Goal: Check status: Check status

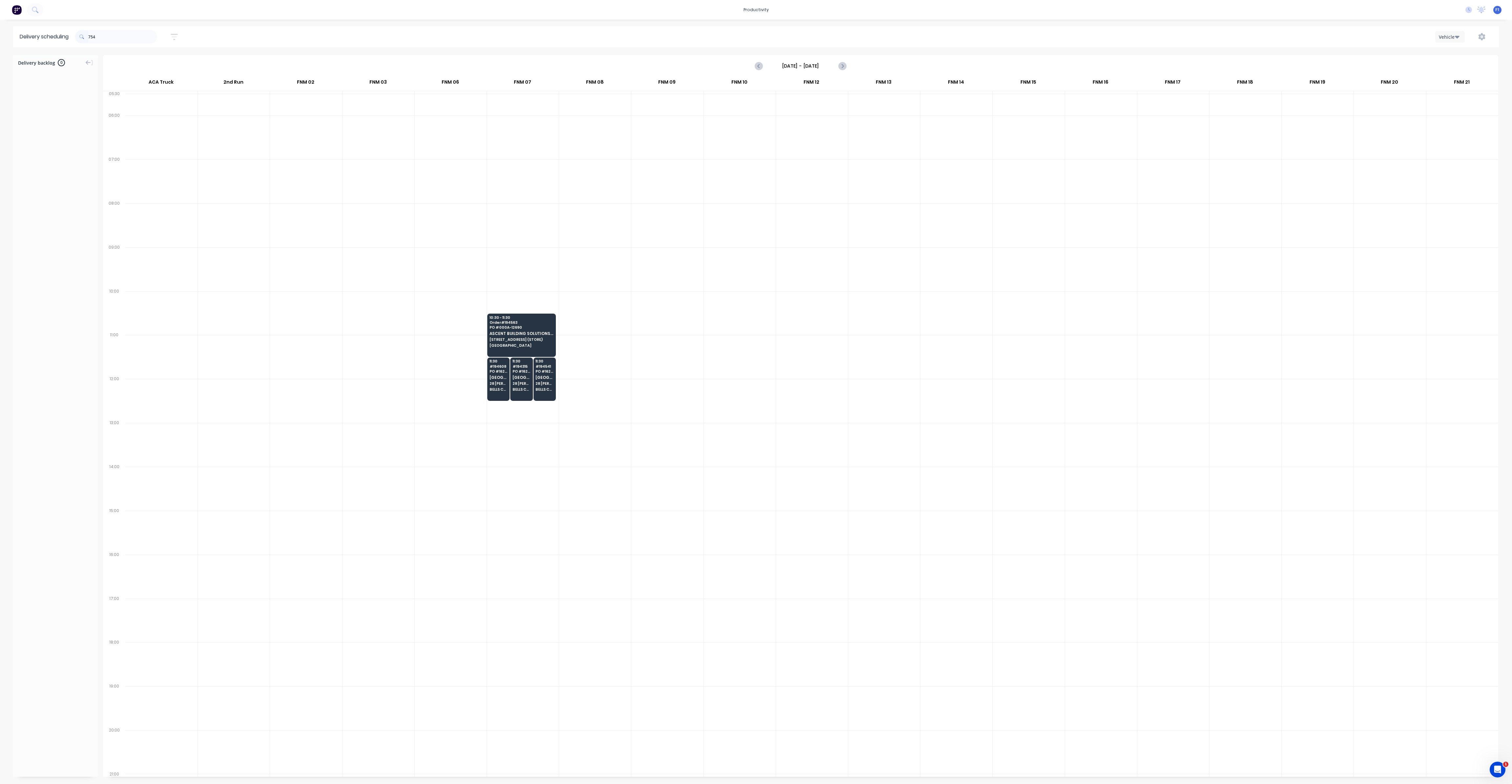
scroll to position [0, 1]
click at [91, 35] on input "754" at bounding box center [122, 36] width 69 height 13
type input "4"
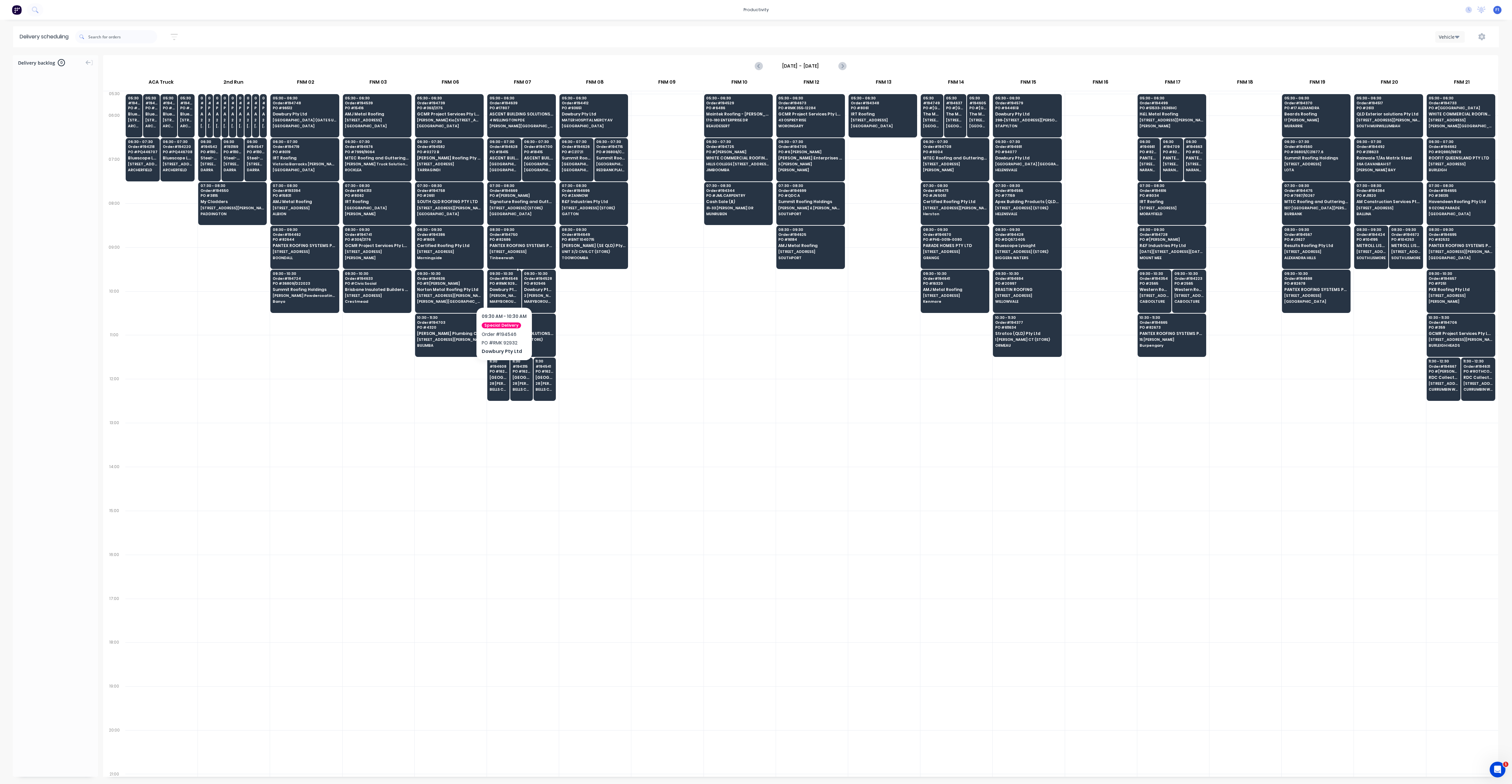
click at [504, 288] on span "Dowbury Pty Ltd" at bounding box center [504, 289] width 29 height 4
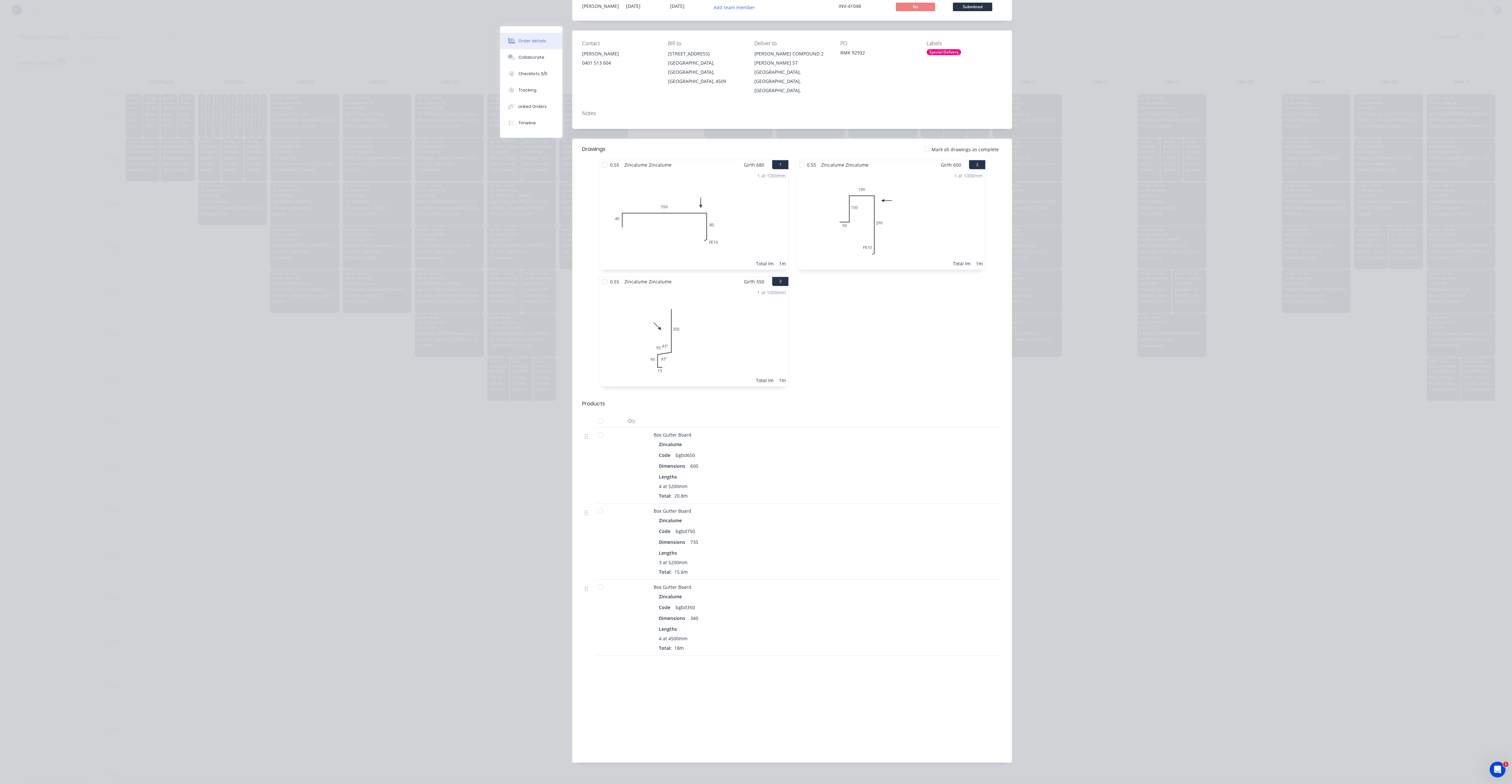
scroll to position [0, 0]
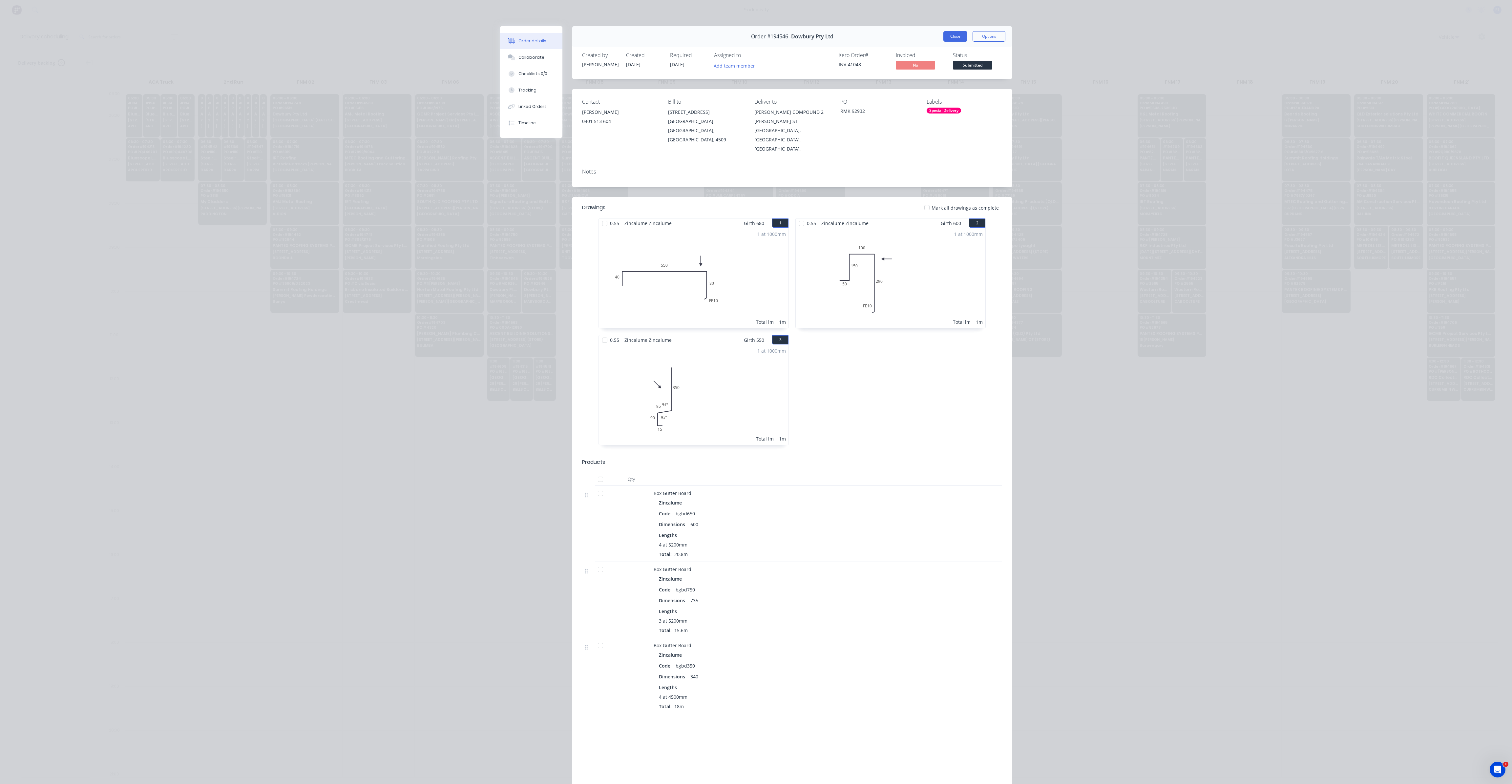
click at [949, 39] on button "Close" at bounding box center [955, 36] width 24 height 11
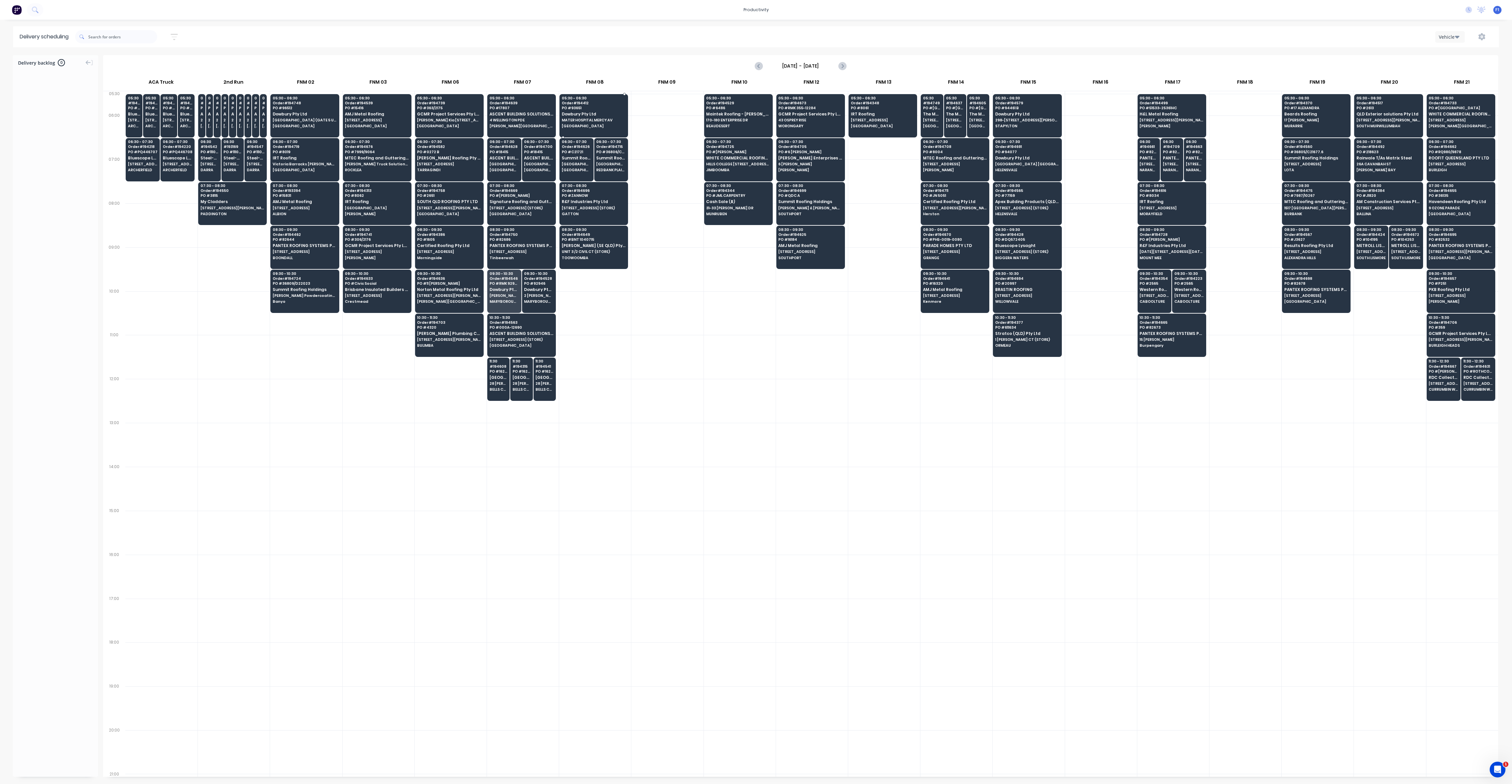
click at [580, 113] on span "Dowbury Pty Ltd" at bounding box center [593, 114] width 63 height 4
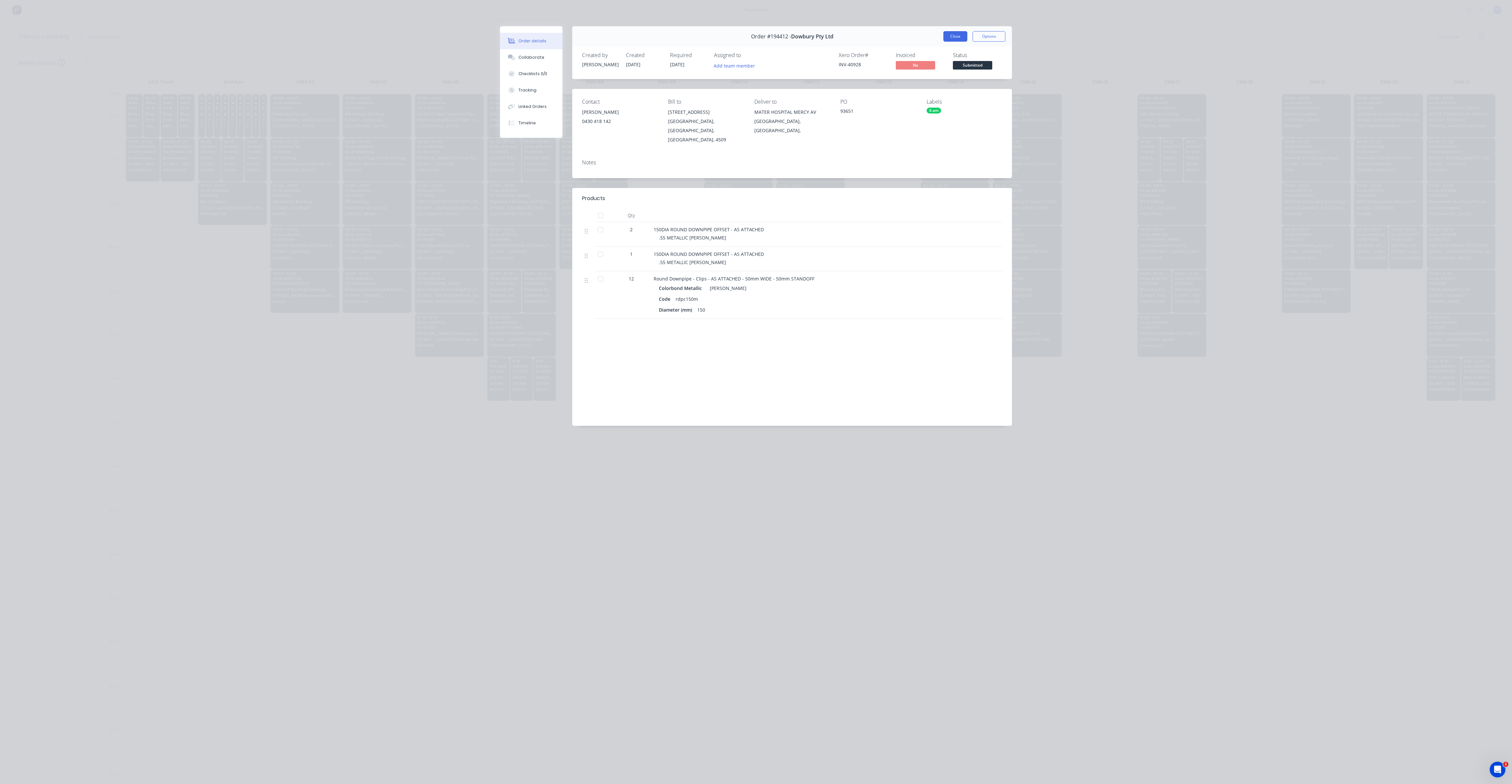
click at [954, 38] on button "Close" at bounding box center [955, 36] width 24 height 11
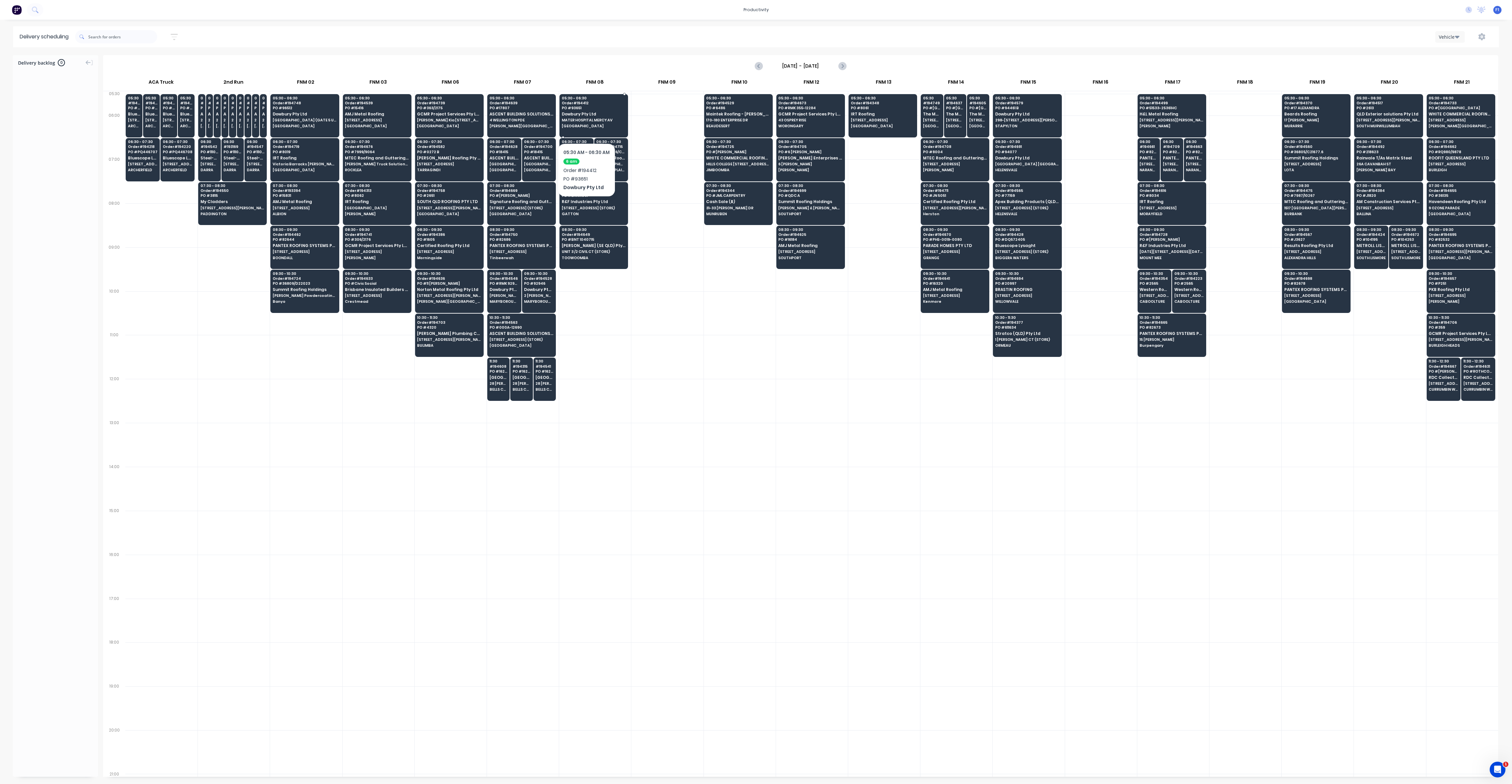
click at [586, 123] on div "05:30 - 06:30 Order # 194412 PO # 93651 Dowbury Pty Ltd [GEOGRAPHIC_DATA] AV [G…" at bounding box center [594, 112] width 68 height 37
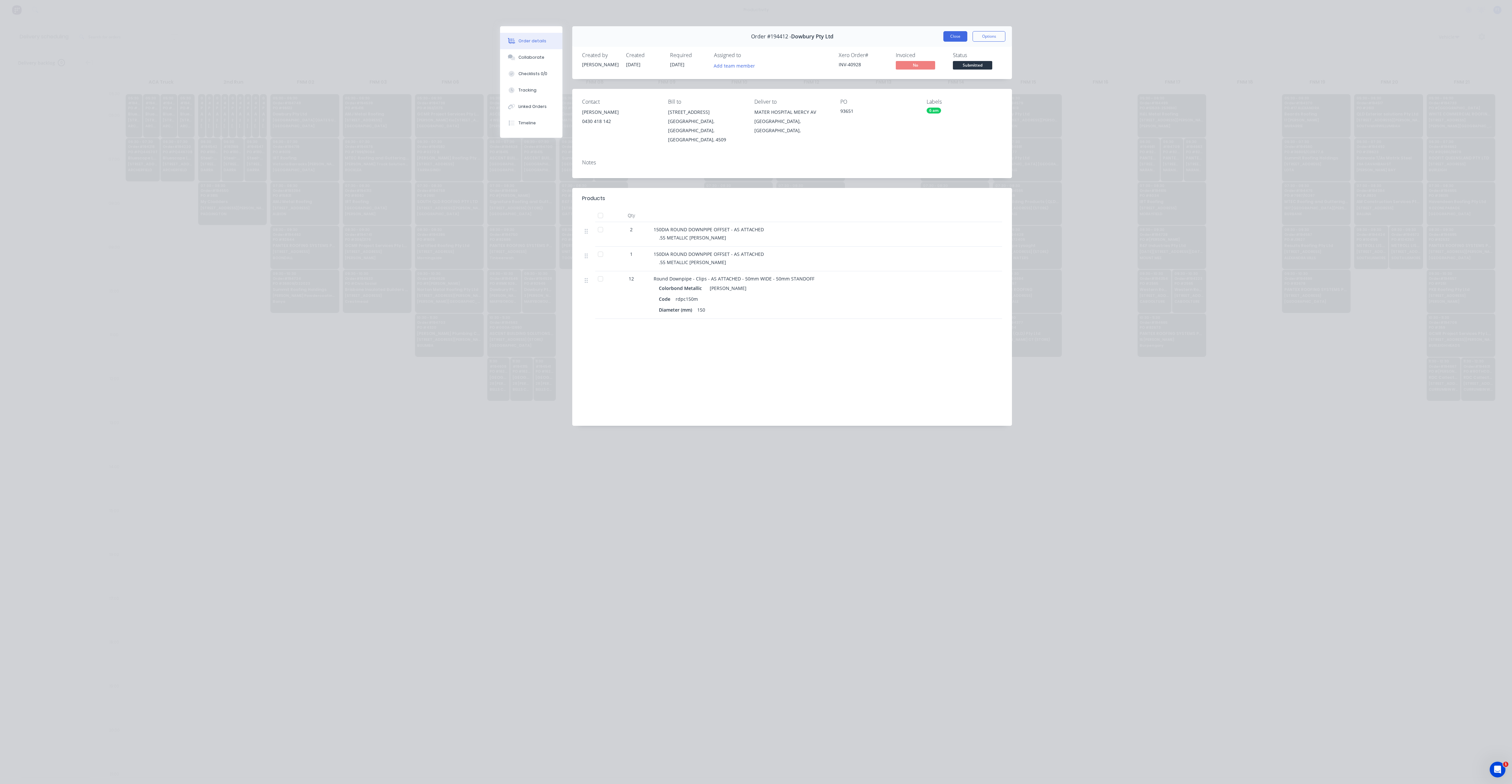
click at [952, 40] on button "Close" at bounding box center [955, 36] width 24 height 11
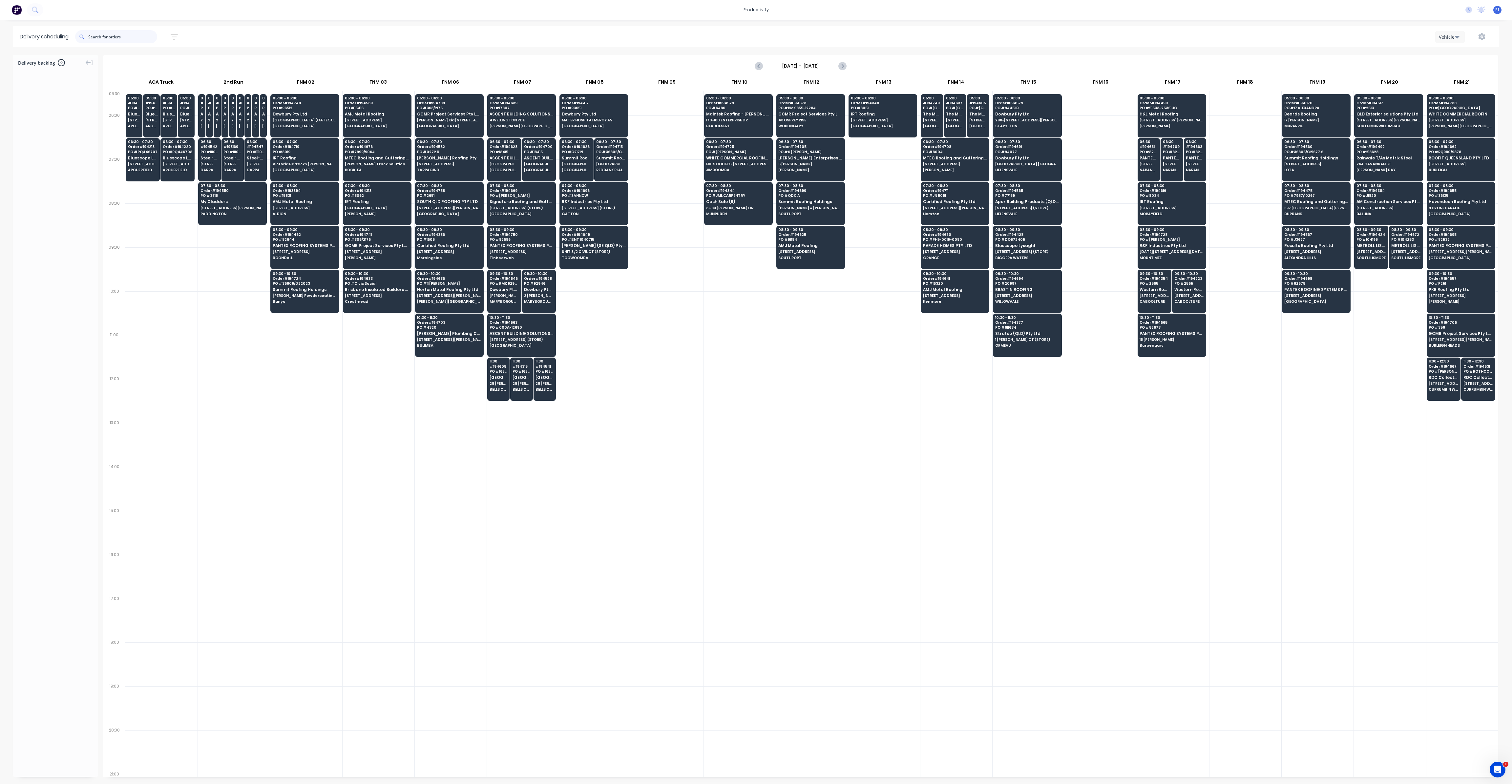
click at [112, 41] on input "text" at bounding box center [122, 36] width 69 height 13
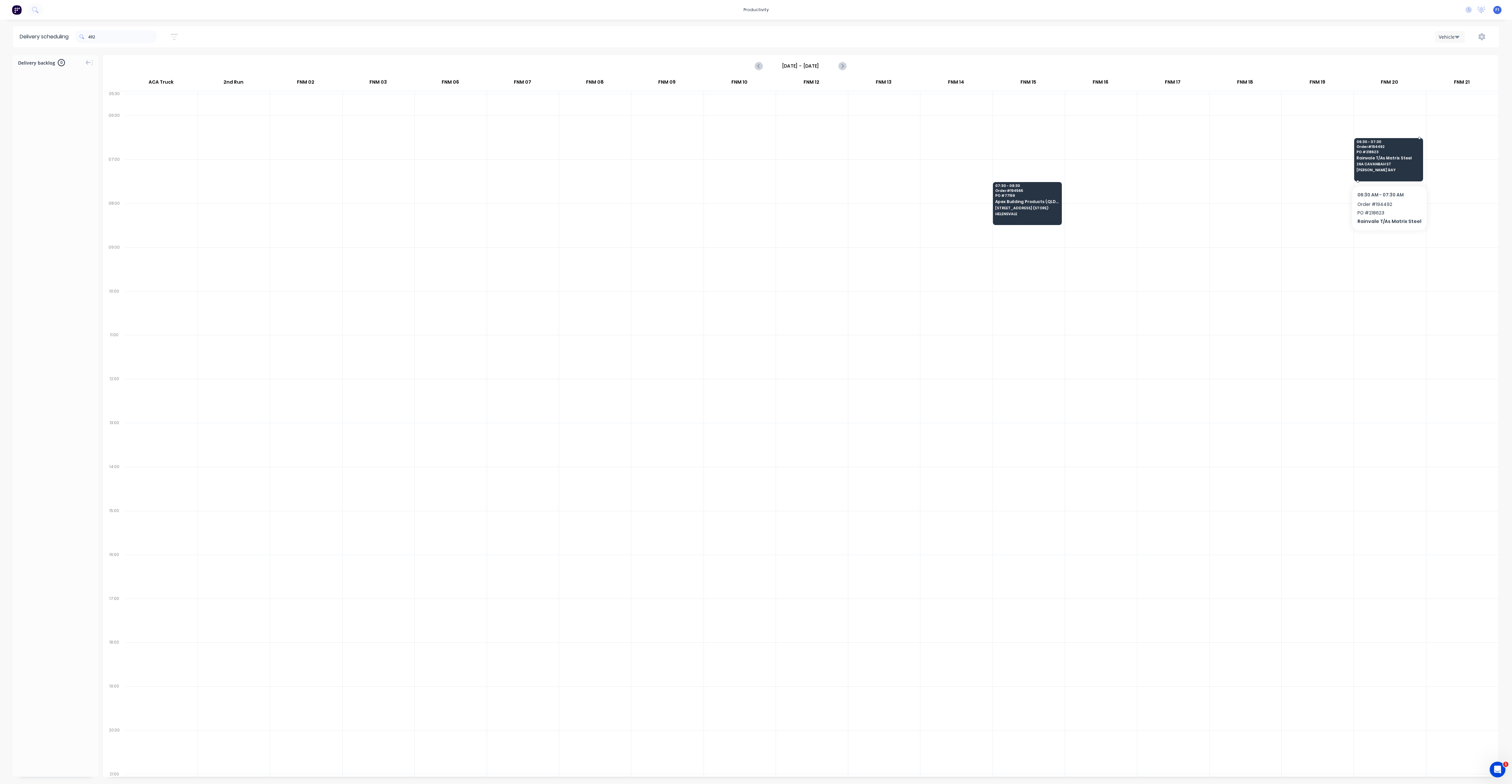
click at [1388, 168] on span "[PERSON_NAME] BAY" at bounding box center [1388, 170] width 63 height 4
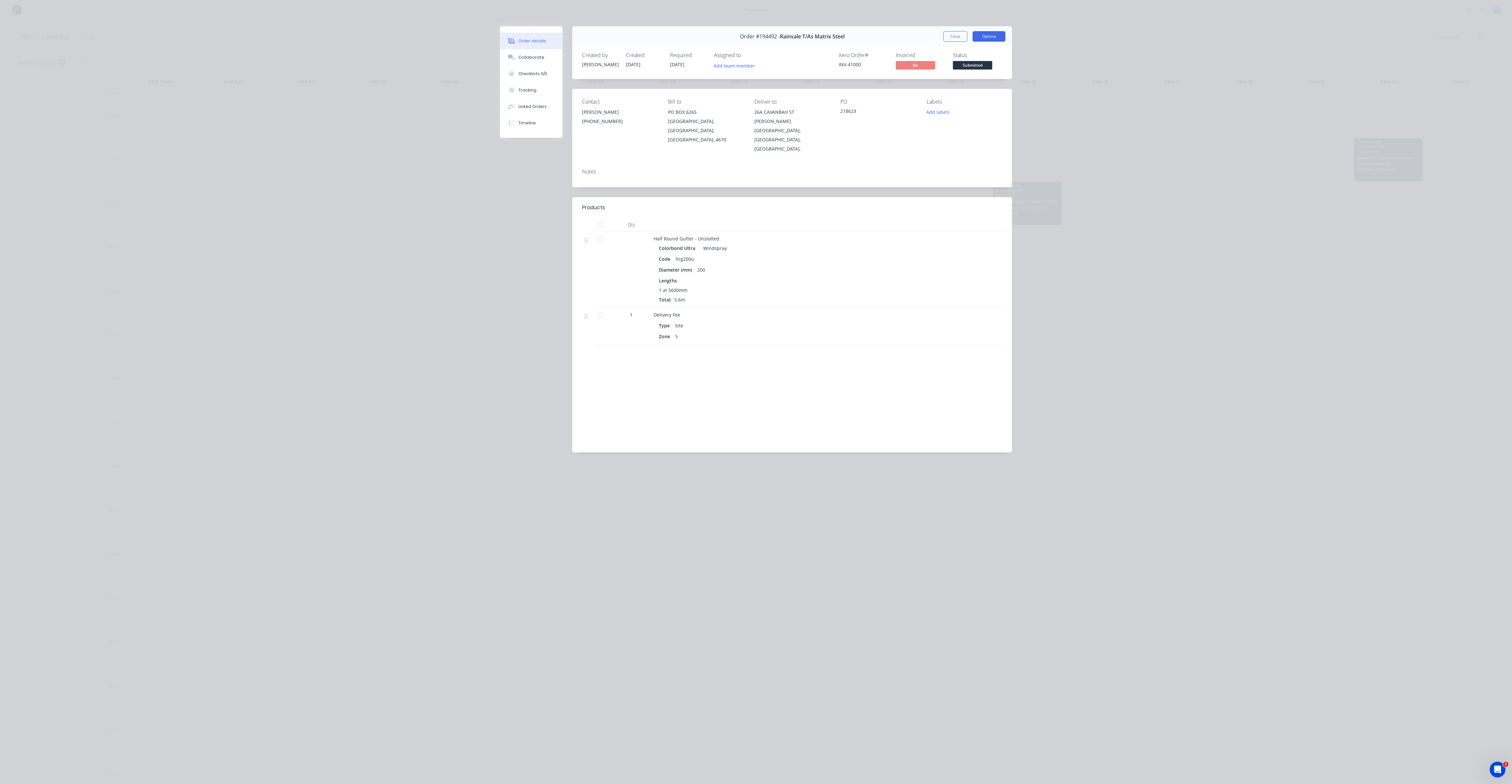
click at [994, 33] on button "Options" at bounding box center [989, 36] width 33 height 11
click at [959, 36] on button "Close" at bounding box center [955, 36] width 24 height 11
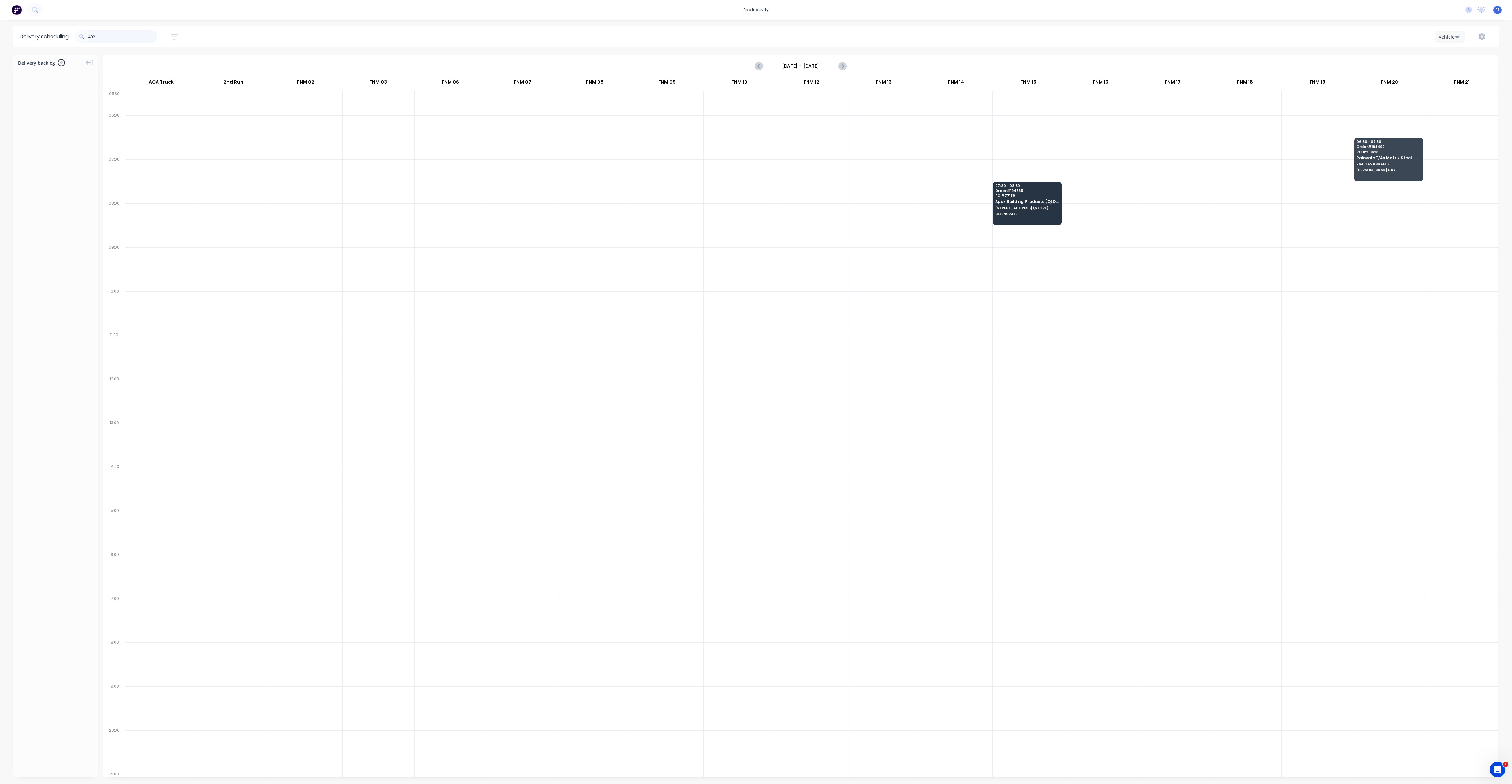
click at [90, 38] on input "492" at bounding box center [122, 36] width 69 height 13
type input "2"
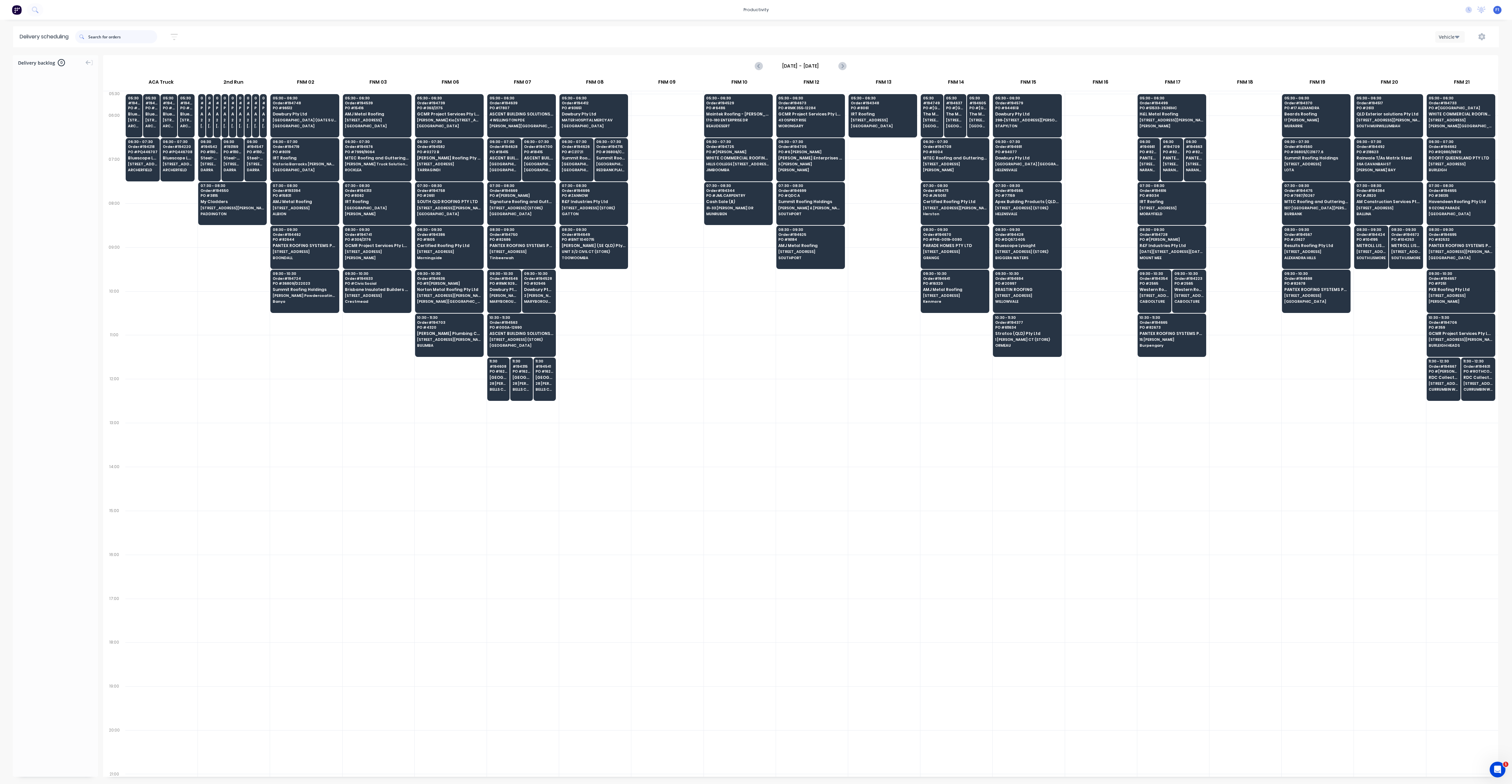
click at [130, 36] on input "text" at bounding box center [122, 36] width 69 height 13
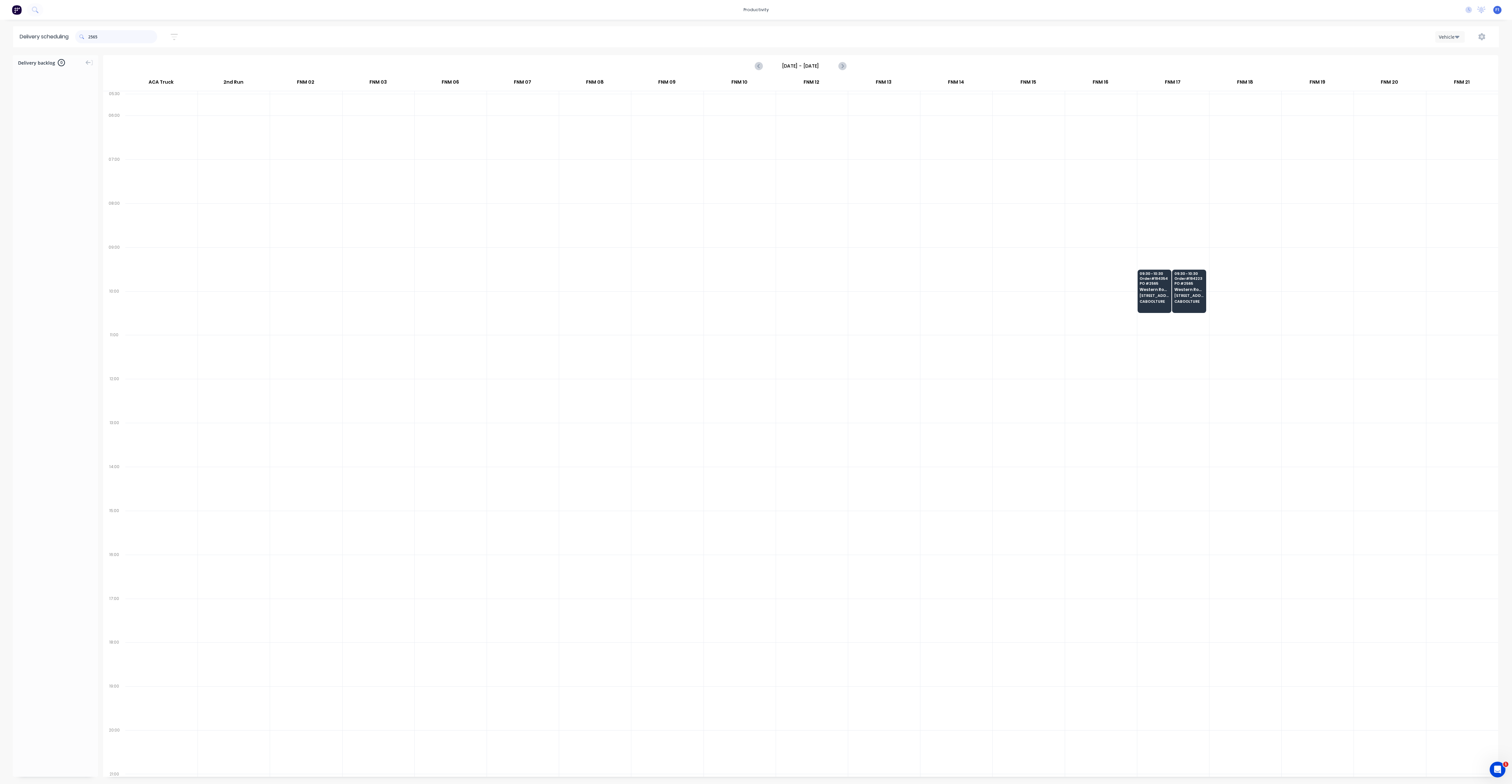
click at [143, 40] on input "2565" at bounding box center [122, 36] width 69 height 13
type input "1"
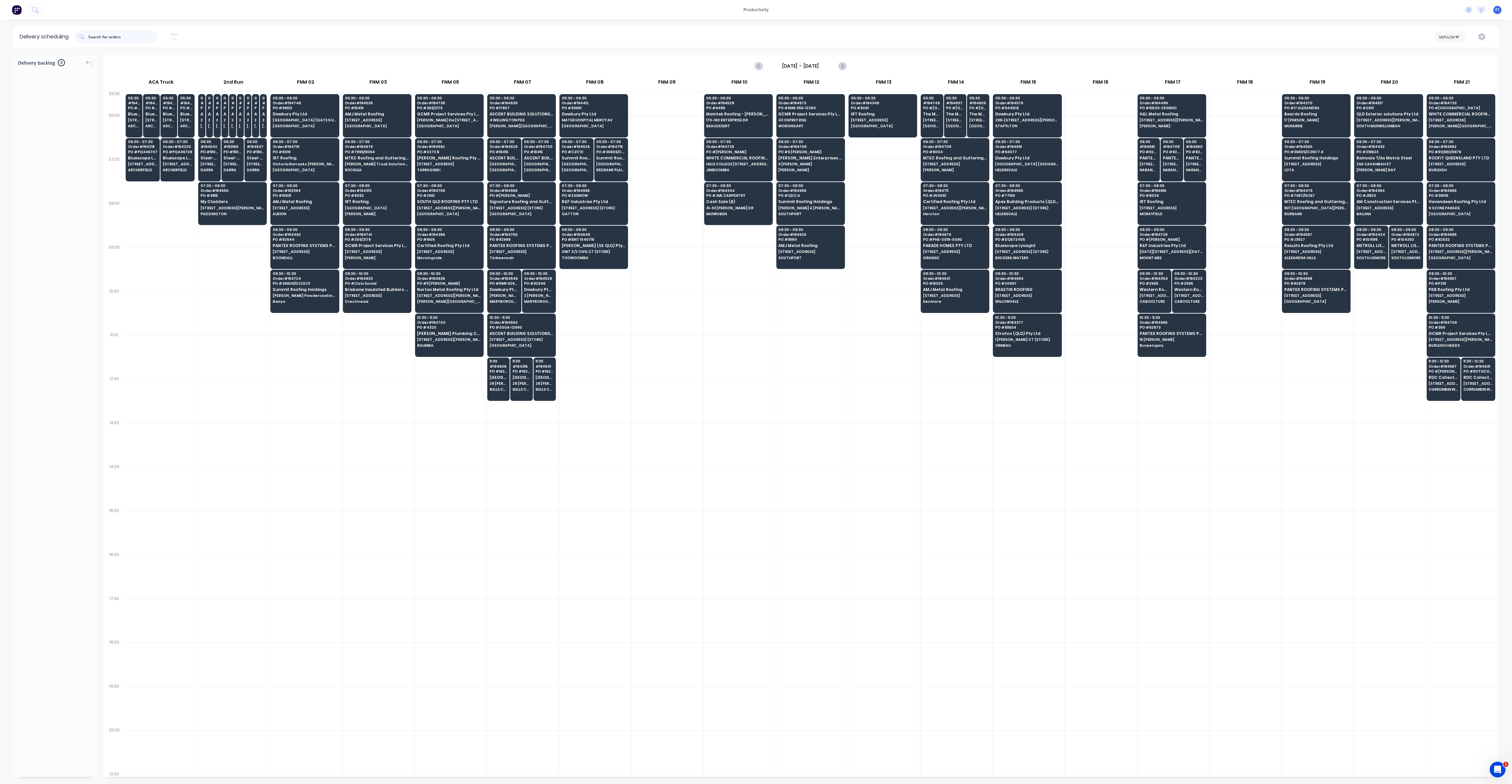
click at [137, 38] on input "text" at bounding box center [122, 36] width 69 height 13
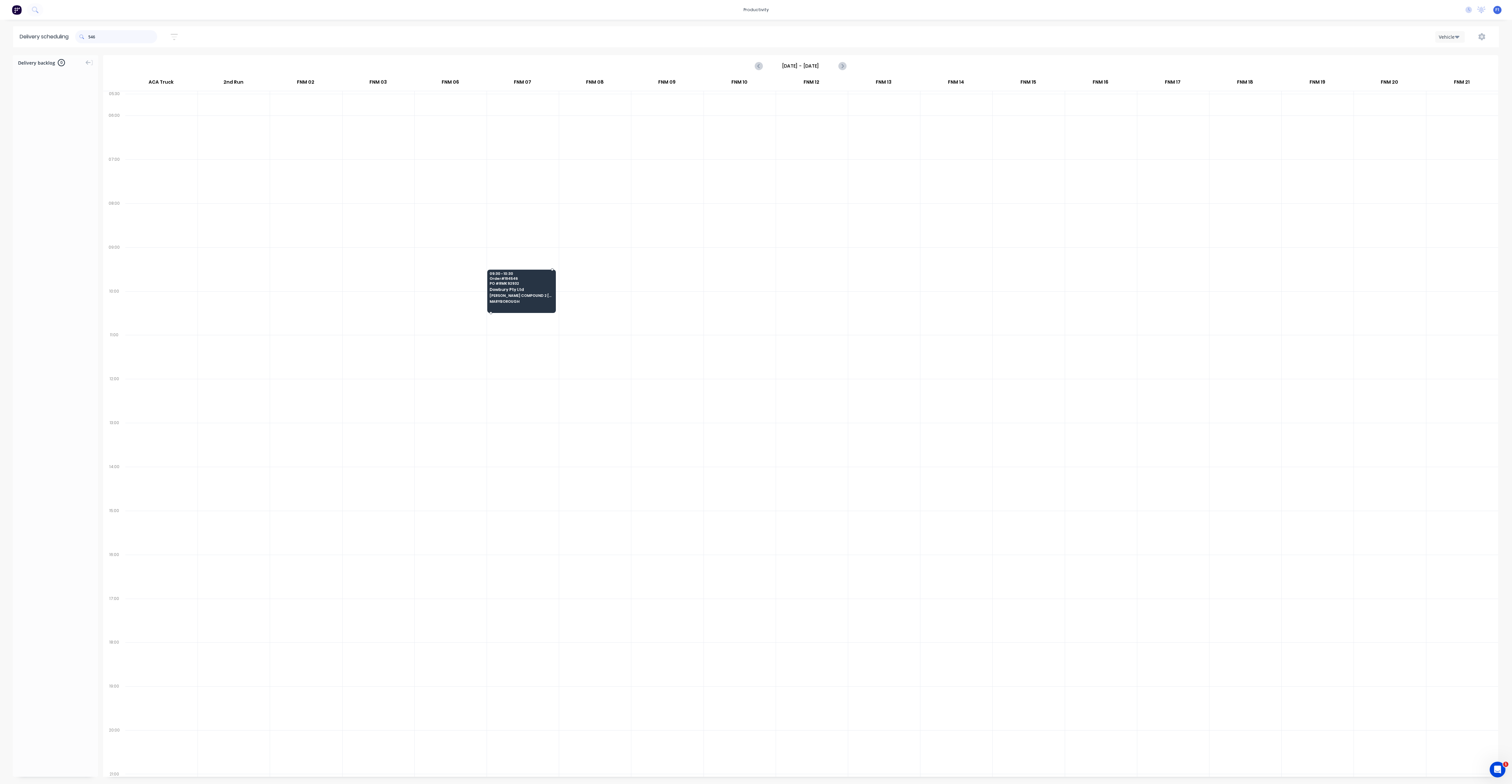
type input "546"
click at [515, 273] on span "09:30 - 10:30" at bounding box center [521, 273] width 63 height 4
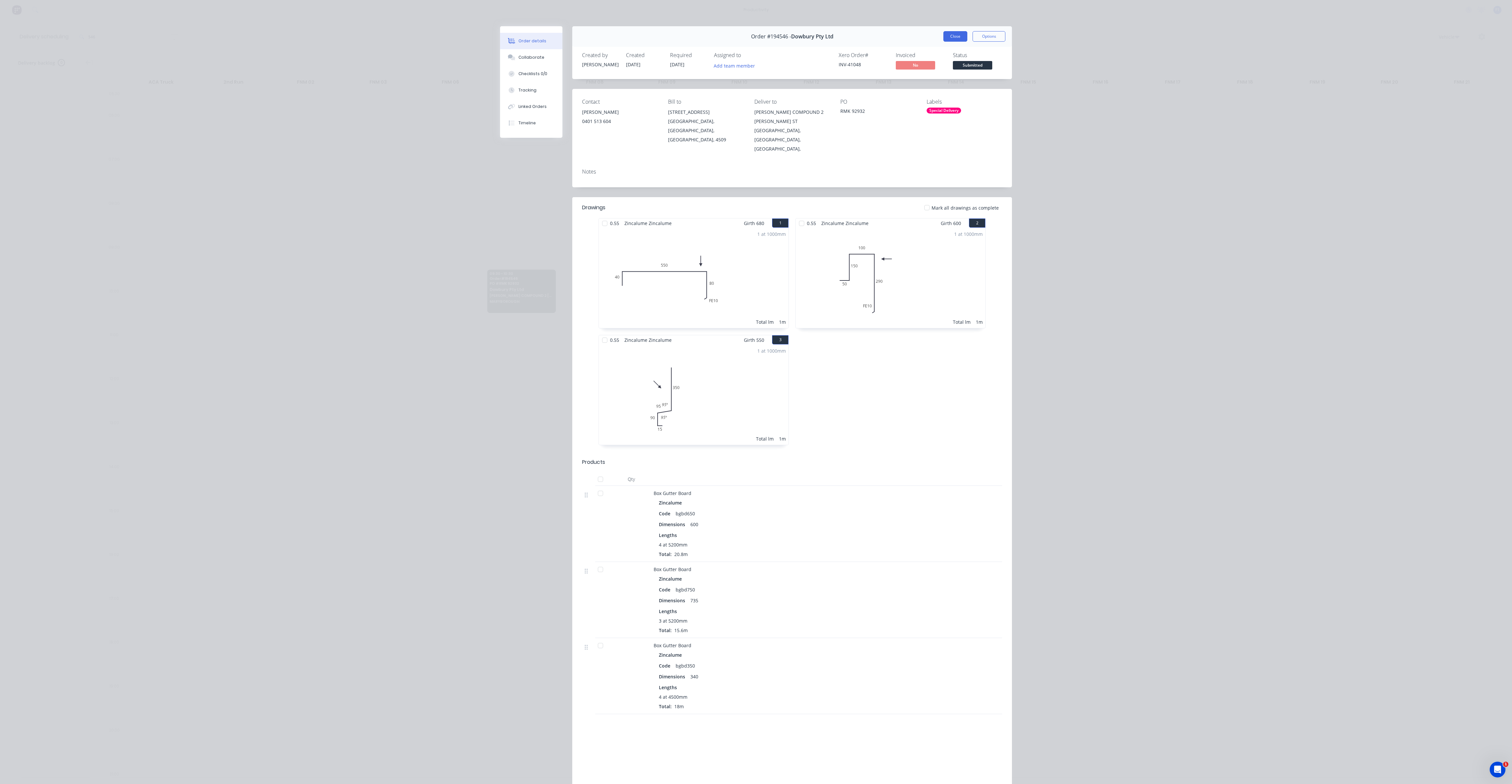
click at [953, 40] on button "Close" at bounding box center [955, 36] width 24 height 11
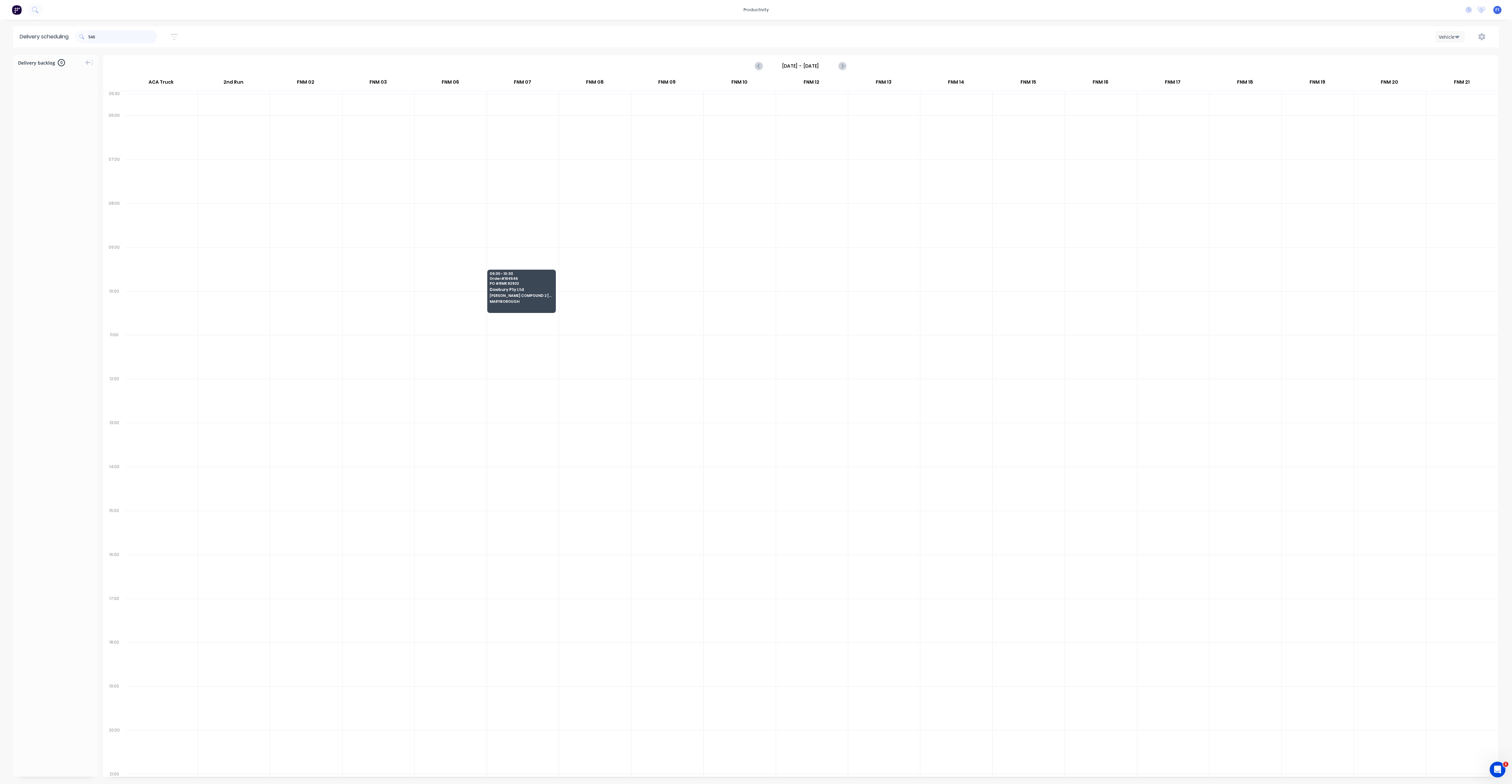
click at [129, 32] on input "546" at bounding box center [122, 36] width 69 height 13
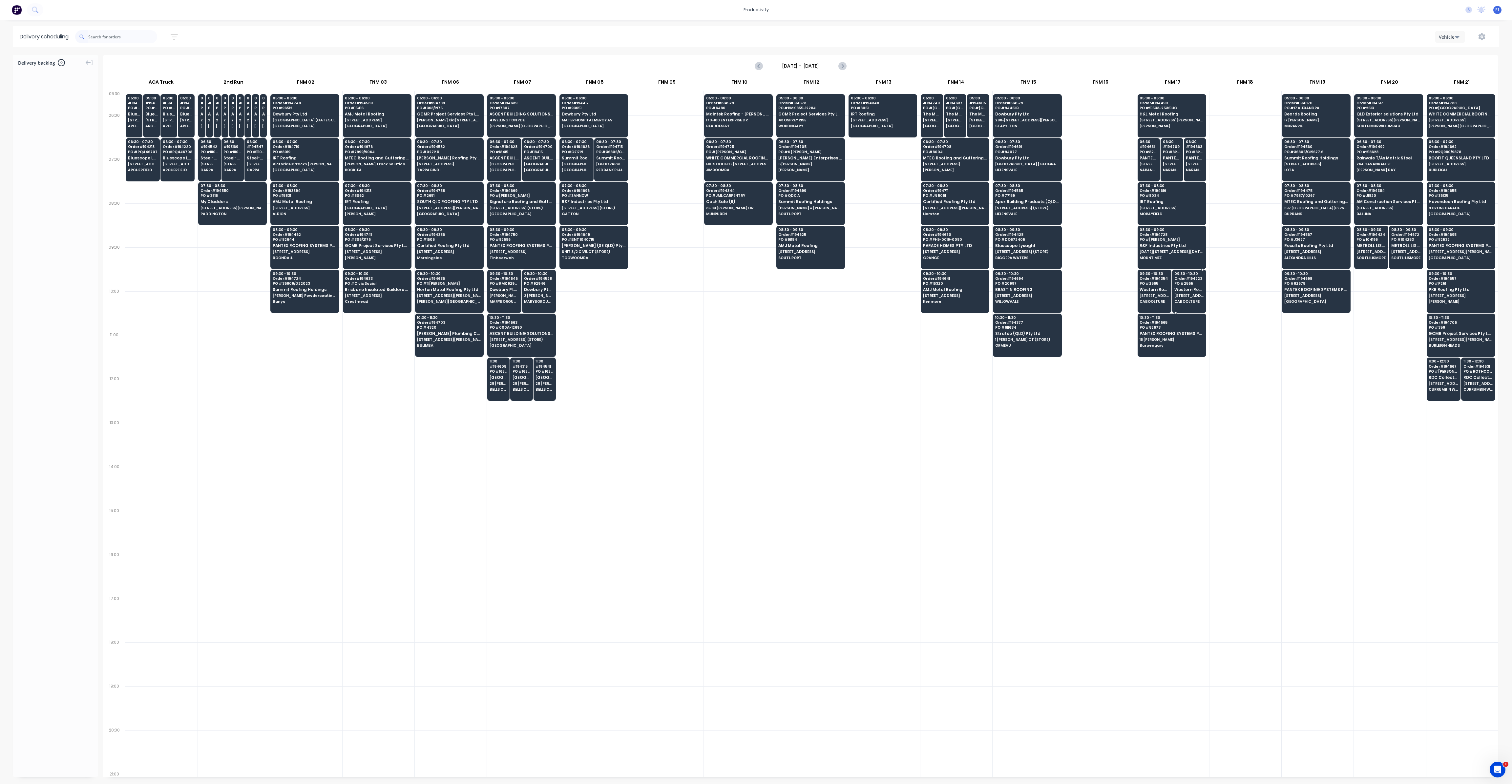
click at [1192, 291] on div "09:30 - 10:30 Order # 194223 PO # 2565 Western Roofing Solutions [STREET_ADDRES…" at bounding box center [1189, 288] width 33 height 37
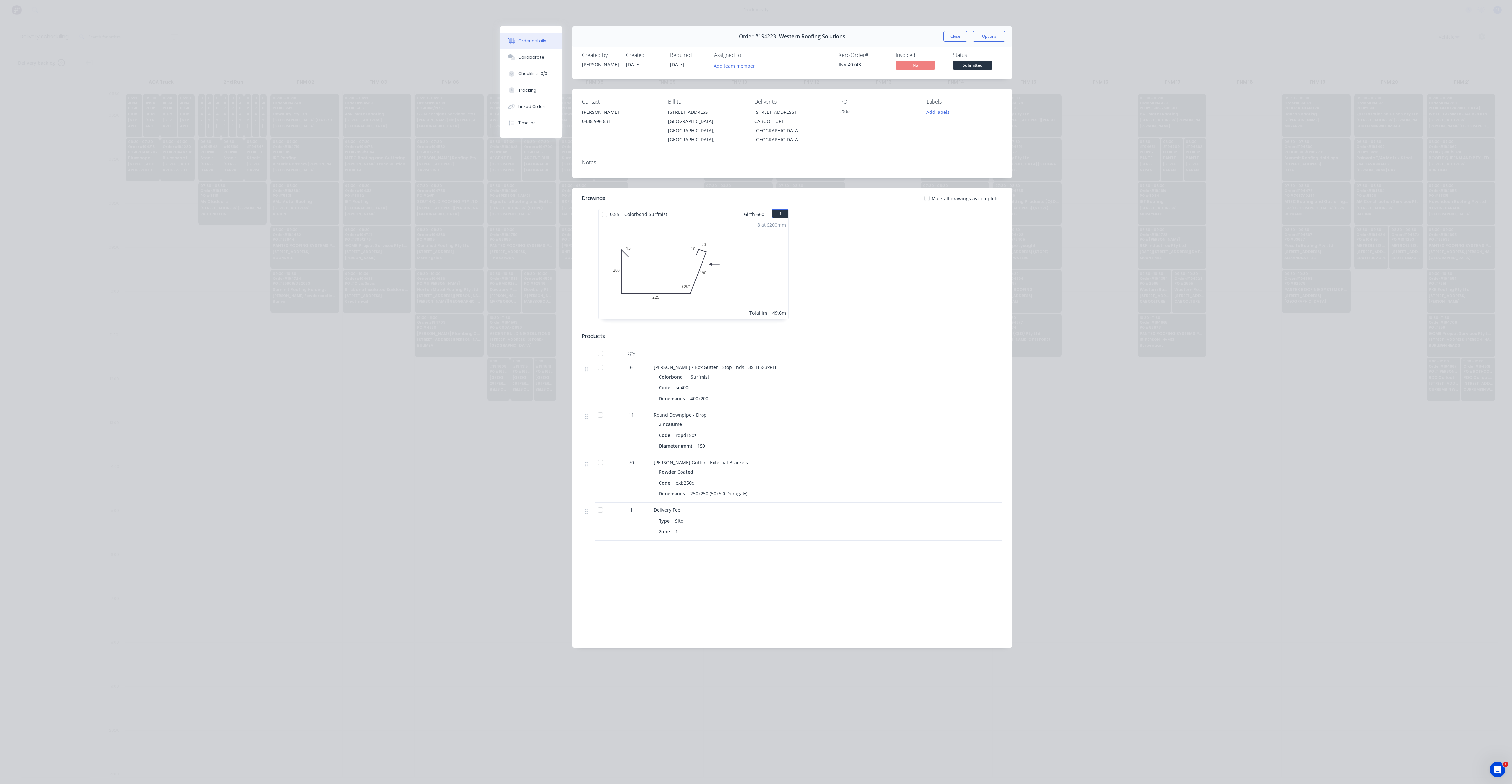
click at [960, 35] on button "Close" at bounding box center [955, 36] width 24 height 11
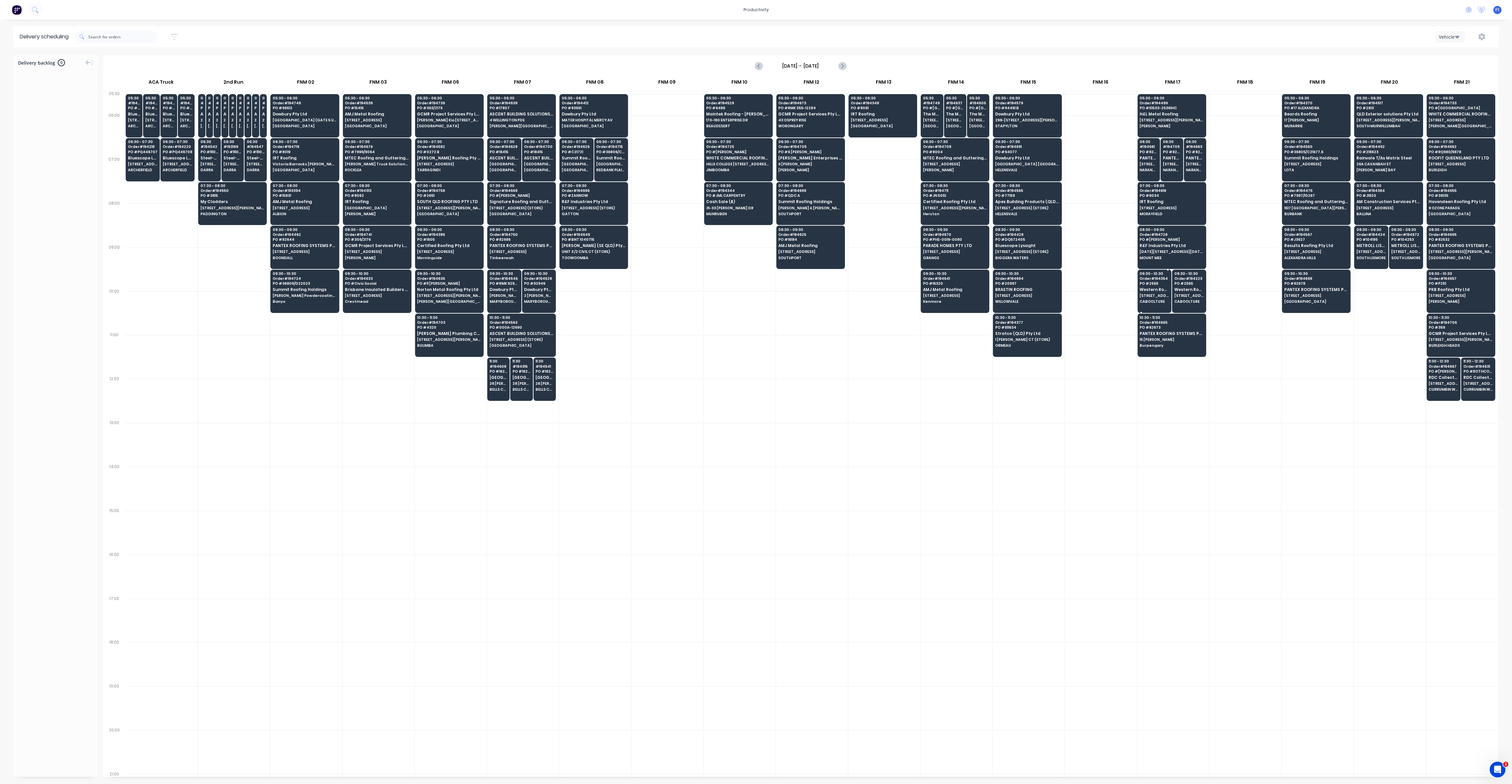
click at [1158, 291] on div "09:30 - 10:30 Order # 194354 PO # 2565 Western Roofing Solutions [STREET_ADDRES…" at bounding box center [1155, 288] width 33 height 37
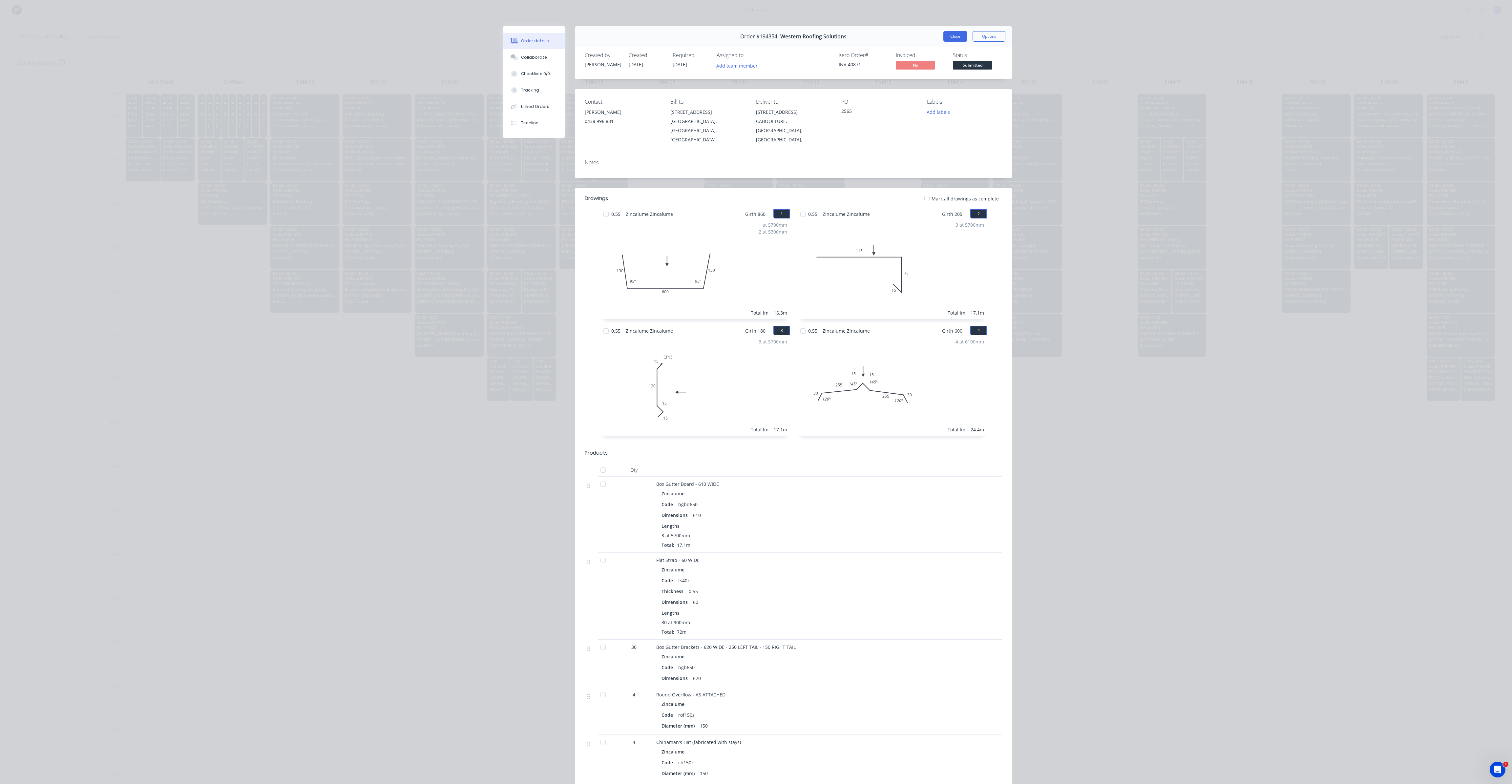
click at [957, 38] on button "Close" at bounding box center [955, 36] width 24 height 11
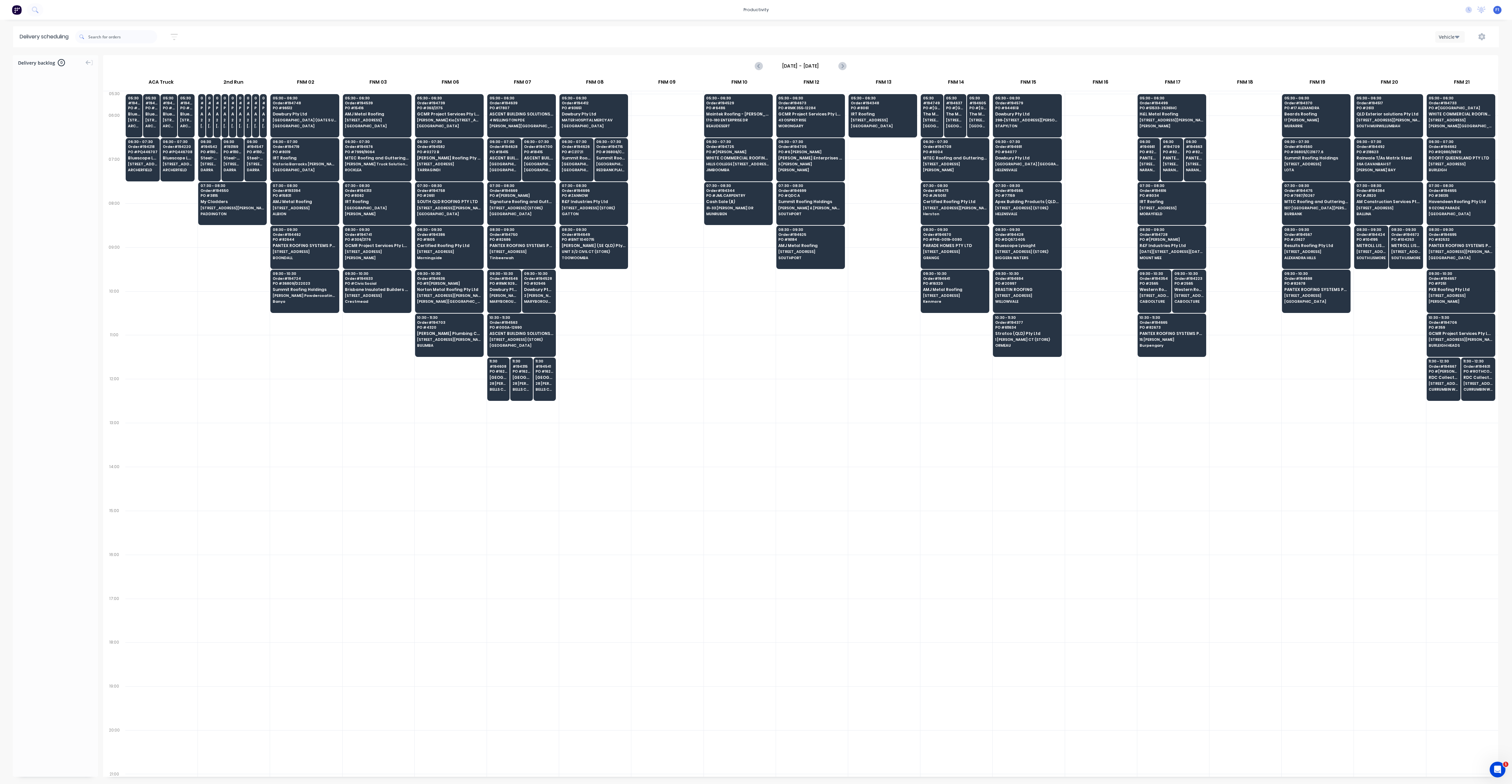
drag, startPoint x: 1086, startPoint y: 134, endPoint x: 1111, endPoint y: 151, distance: 30.2
click at [1111, 151] on div "ACA Truck 2nd Run FNM 02 FNM 03 FNM 06 FNM 07 FNM 08 FNM 09 FNM 10 FNM 12 FNM 1…" at bounding box center [801, 427] width 1395 height 701
click at [106, 33] on input "text" at bounding box center [122, 36] width 69 height 13
type input "417"
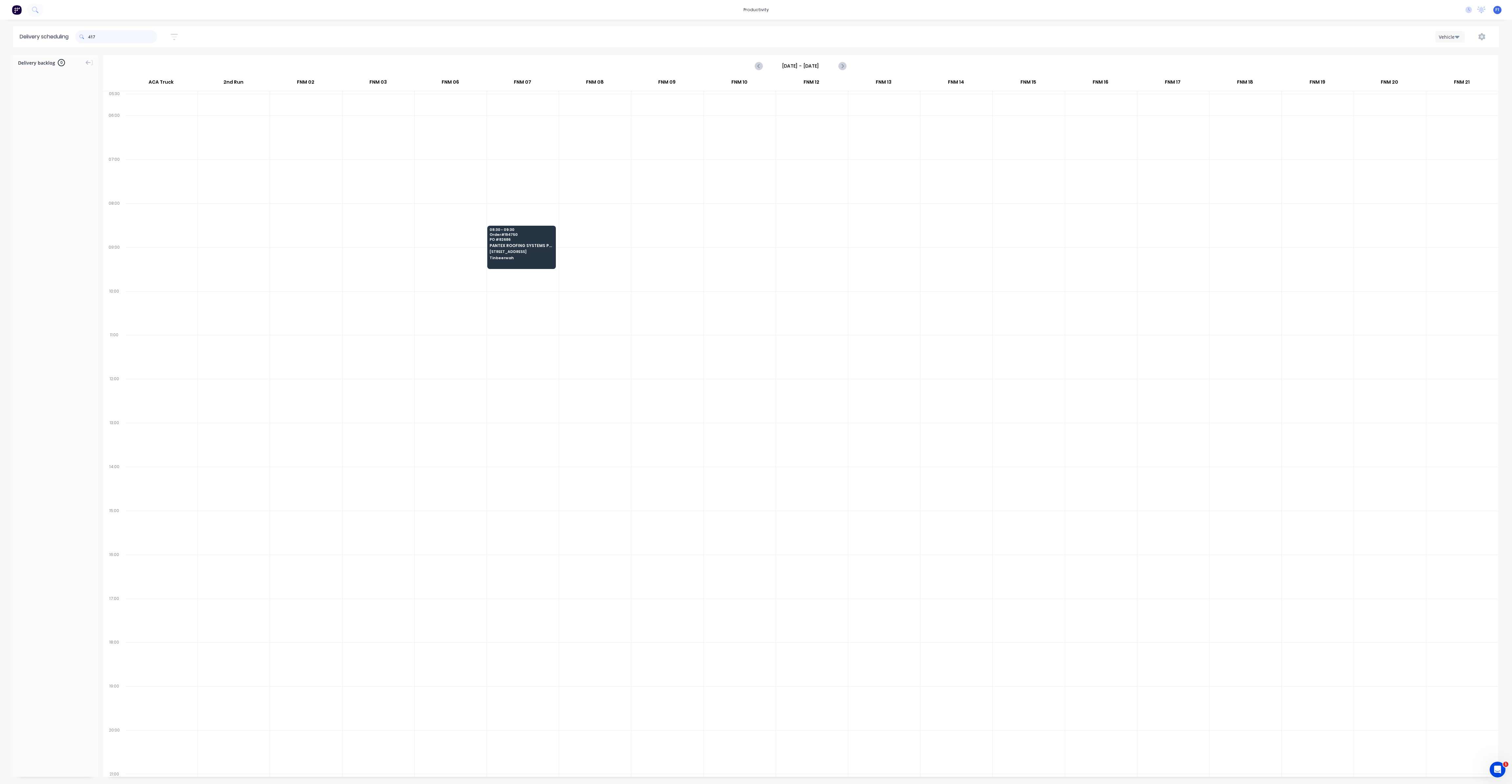
click at [117, 38] on input "417" at bounding box center [122, 36] width 69 height 13
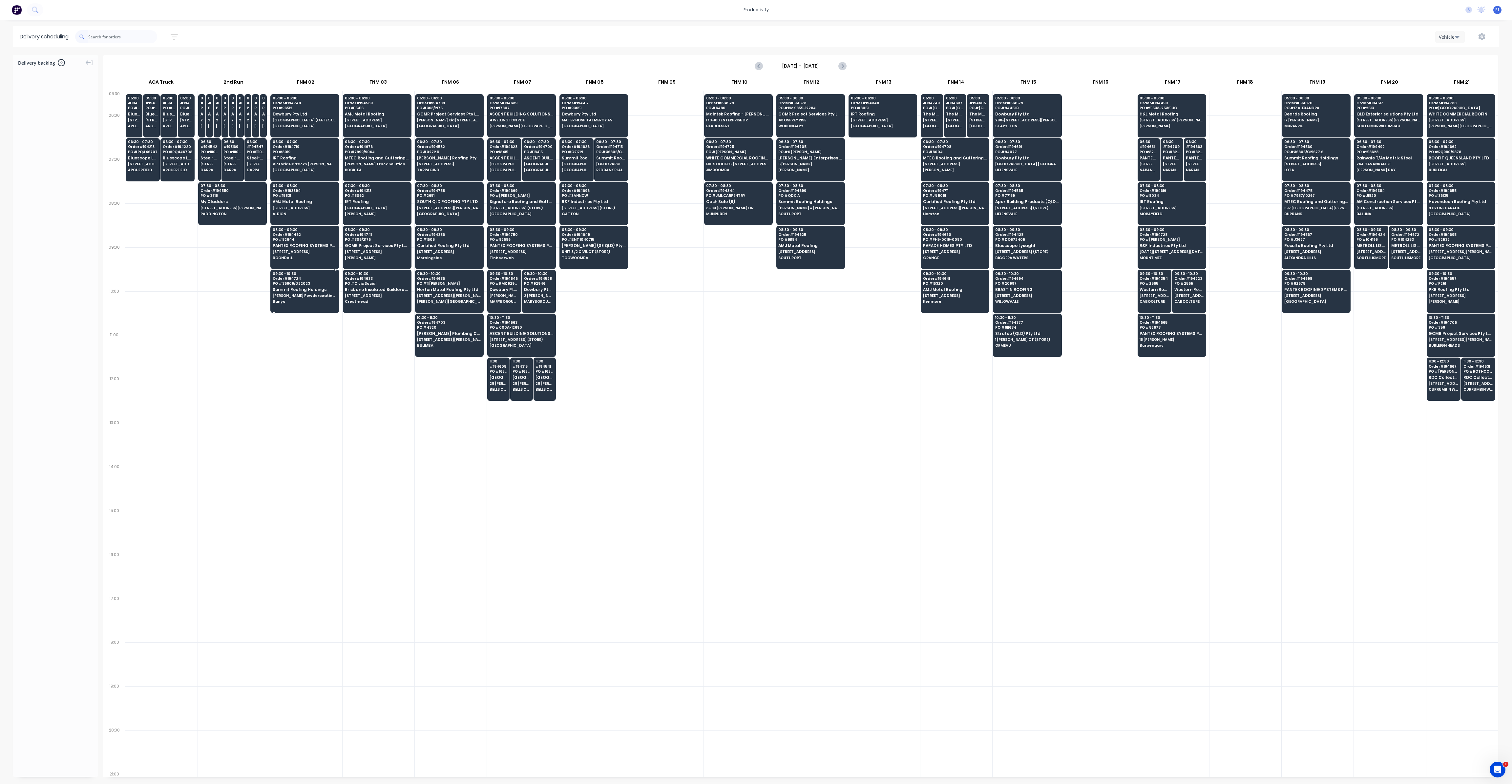
click at [320, 303] on div "09:30 - 10:30 Order # 194724 PO # 36809/D22023 Summit Roofing Holdings [PERSON_…" at bounding box center [305, 288] width 68 height 37
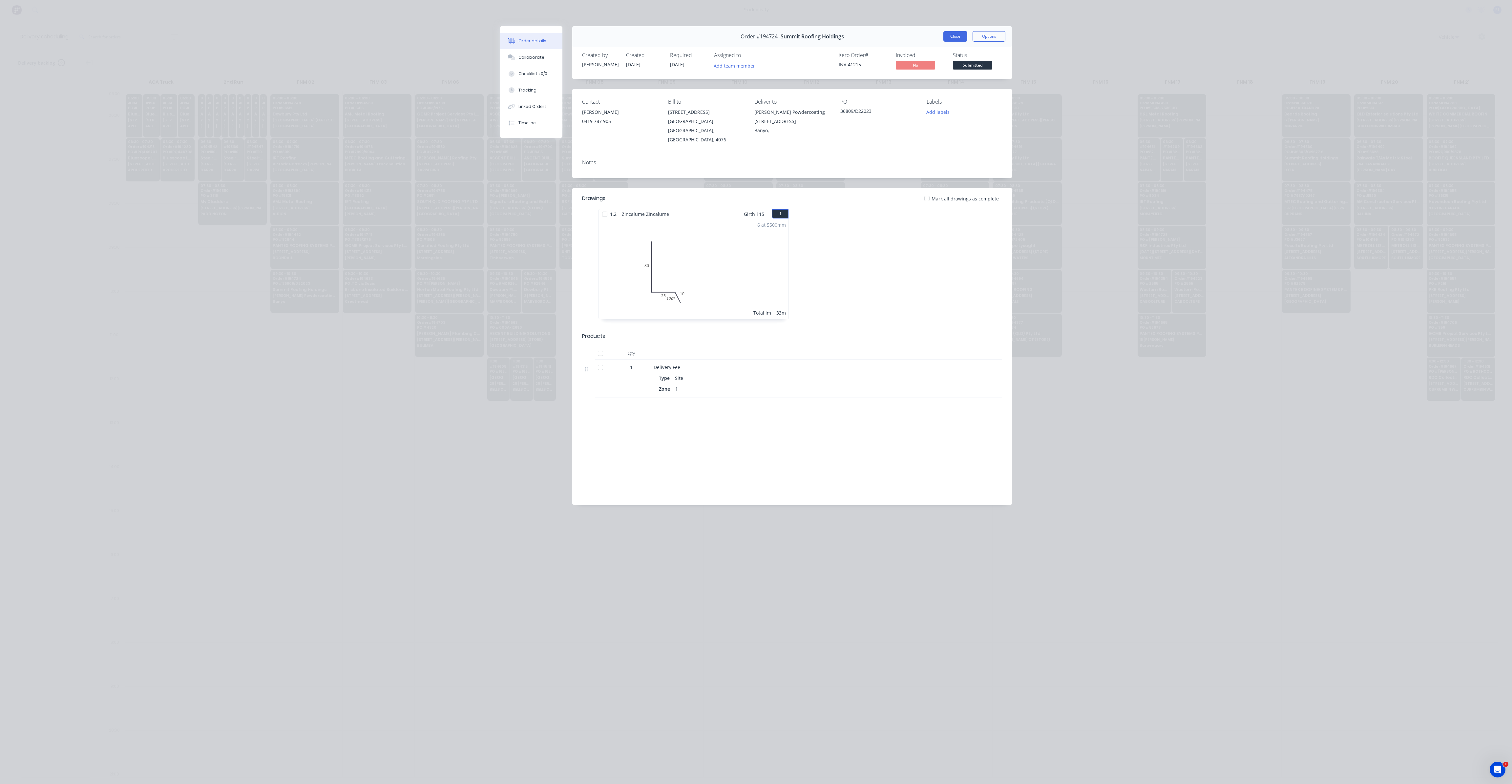
click at [959, 40] on button "Close" at bounding box center [955, 36] width 24 height 11
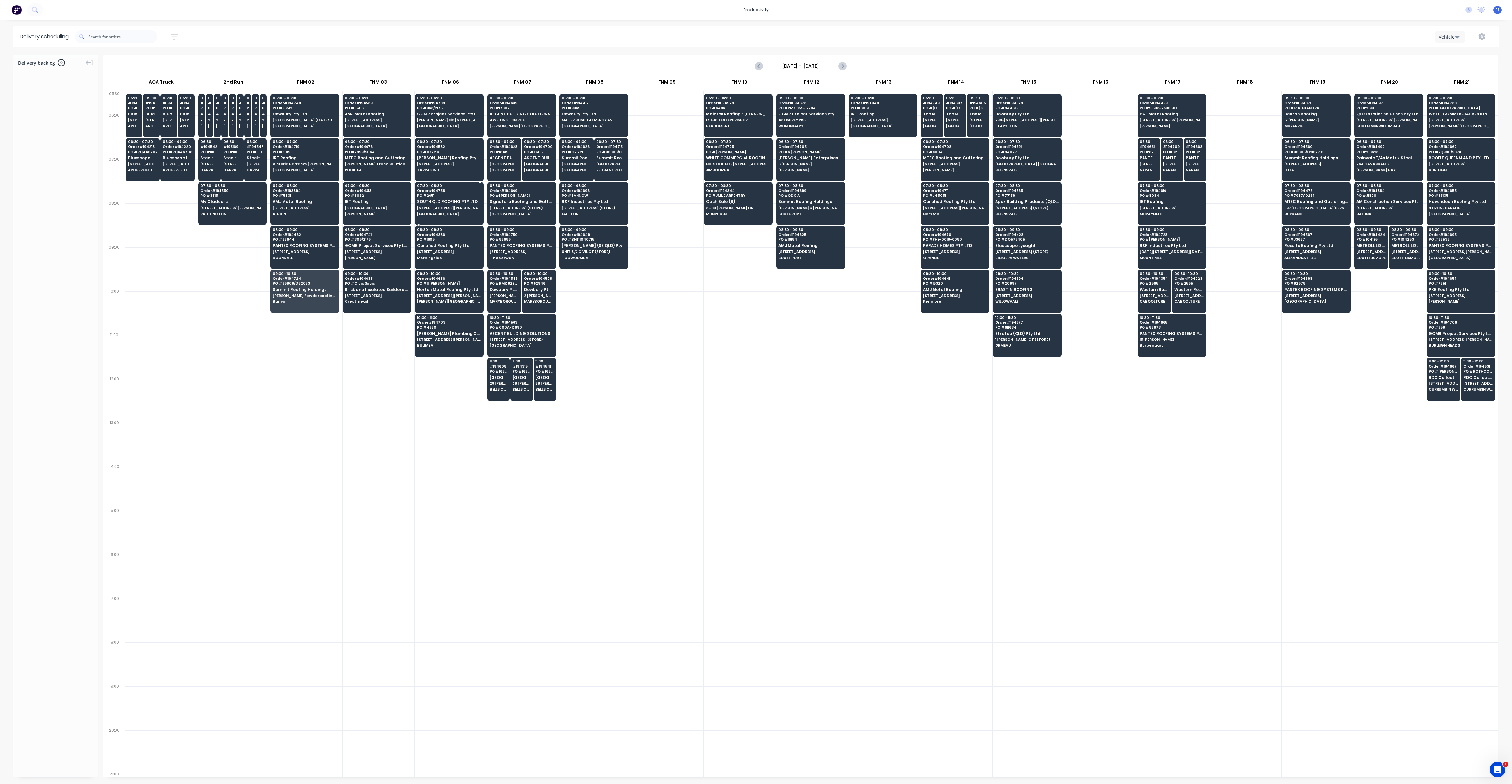
click at [457, 209] on div "07:30 - 08:30 Order # 194758 PO # 2651 [GEOGRAPHIC_DATA] ROOFING PTY LTD [STREE…" at bounding box center [450, 200] width 68 height 37
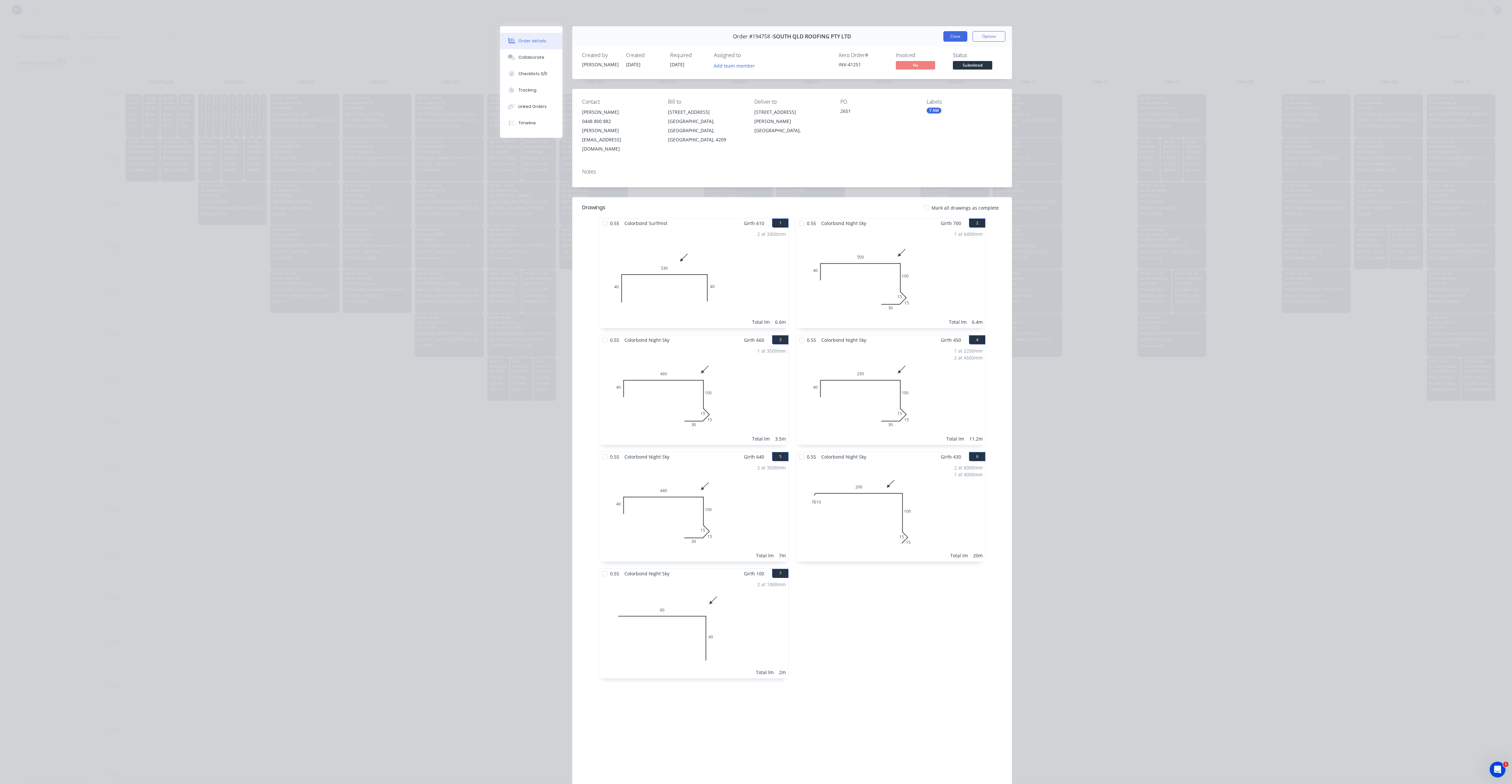
click at [950, 36] on button "Close" at bounding box center [955, 36] width 24 height 11
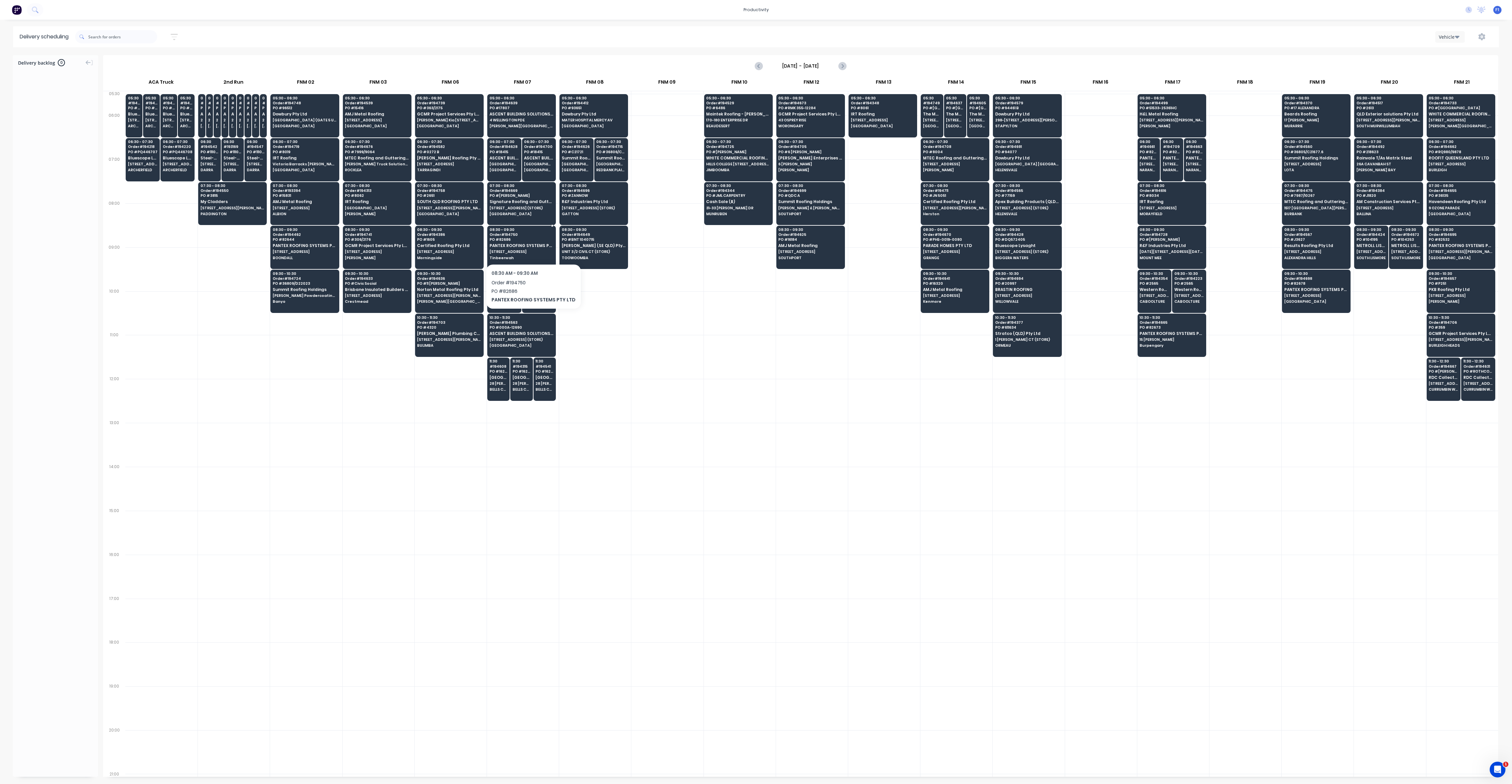
click at [531, 246] on div "08:30 - 09:30 Order # 194750 PO # 82686 PANTEX ROOFING SYSTEMS PTY LTD [STREET_…" at bounding box center [522, 244] width 68 height 37
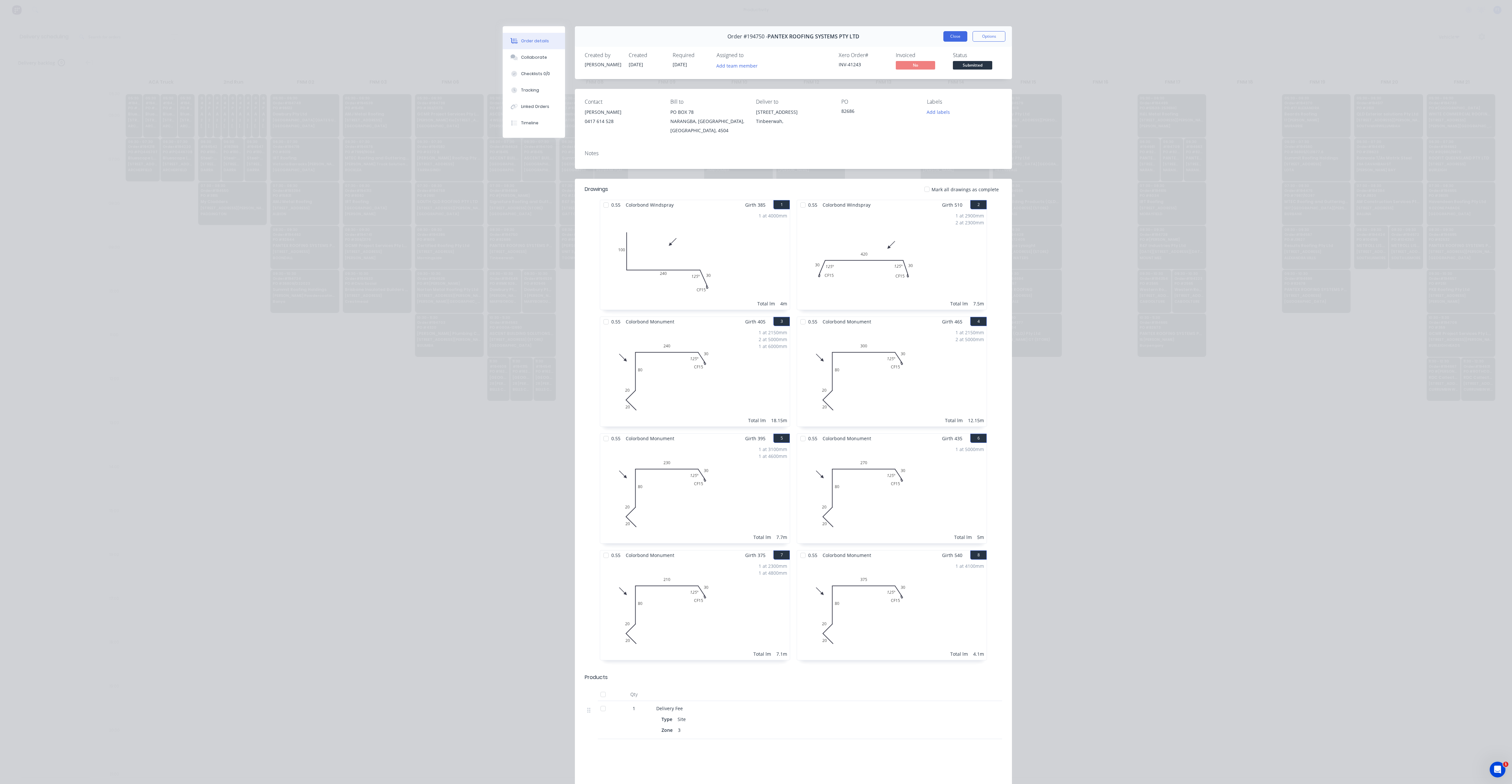
click at [949, 32] on button "Close" at bounding box center [955, 36] width 24 height 11
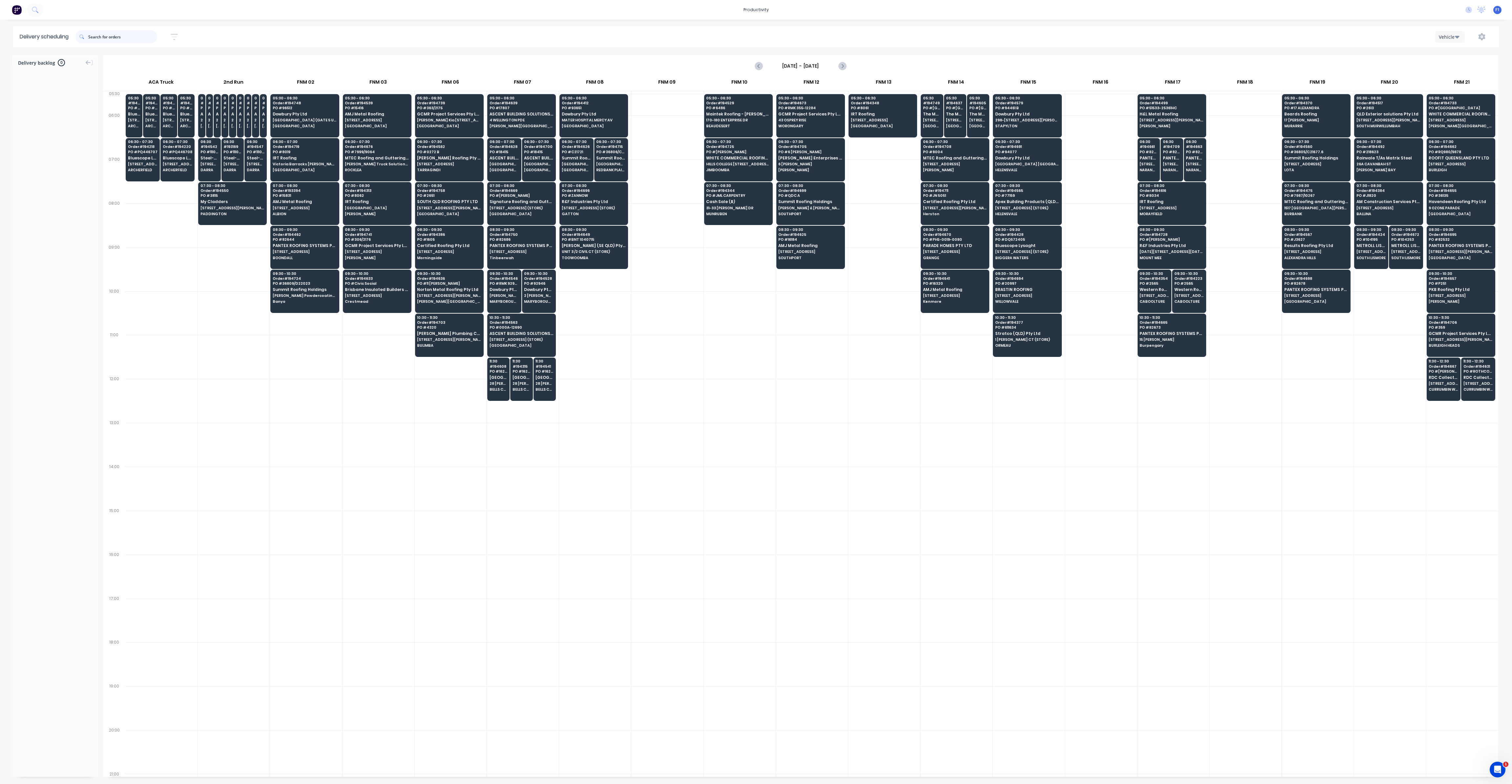
click at [109, 39] on input "text" at bounding box center [122, 36] width 69 height 13
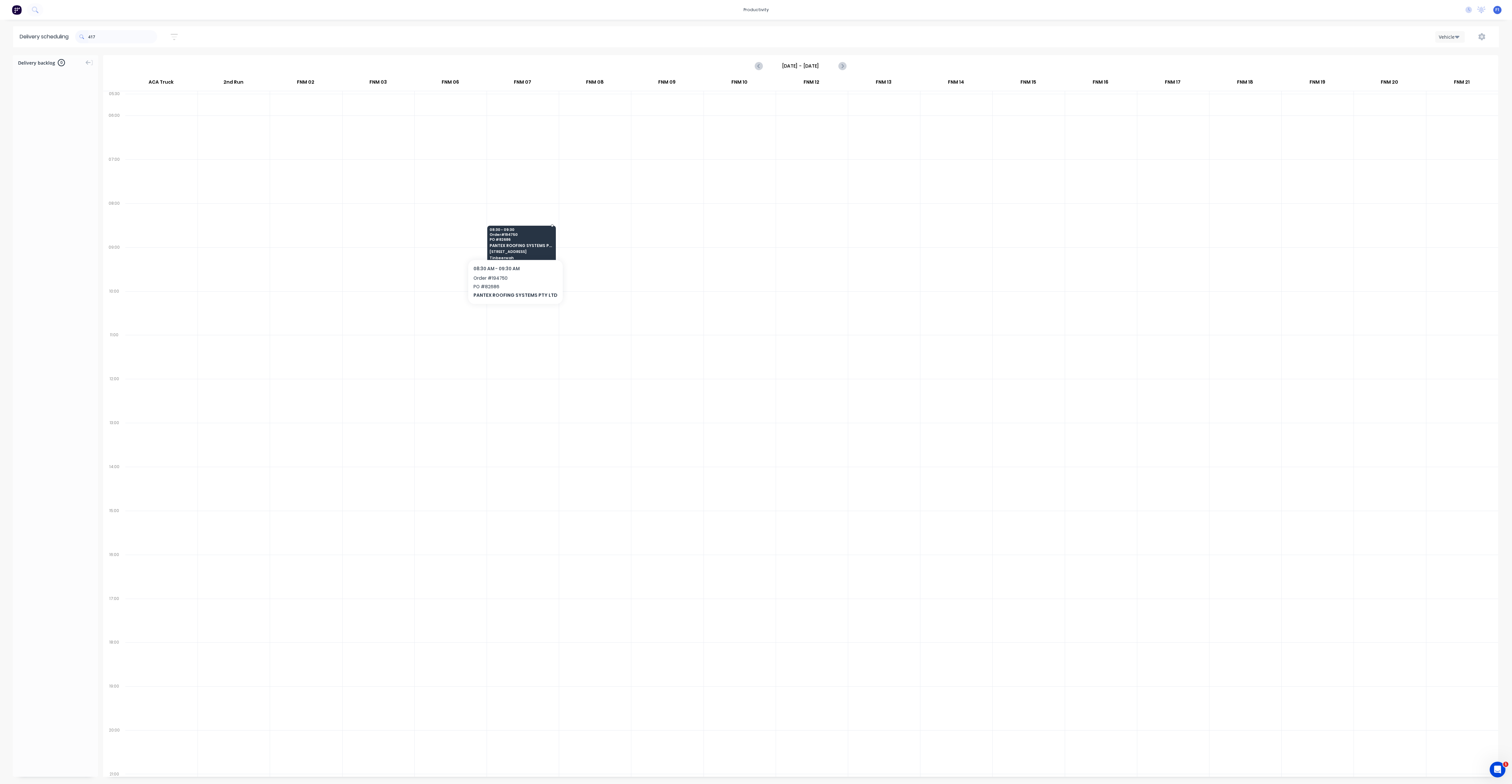
click at [513, 244] on span "PANTEX ROOFING SYSTEMS PTY LTD" at bounding box center [521, 245] width 63 height 4
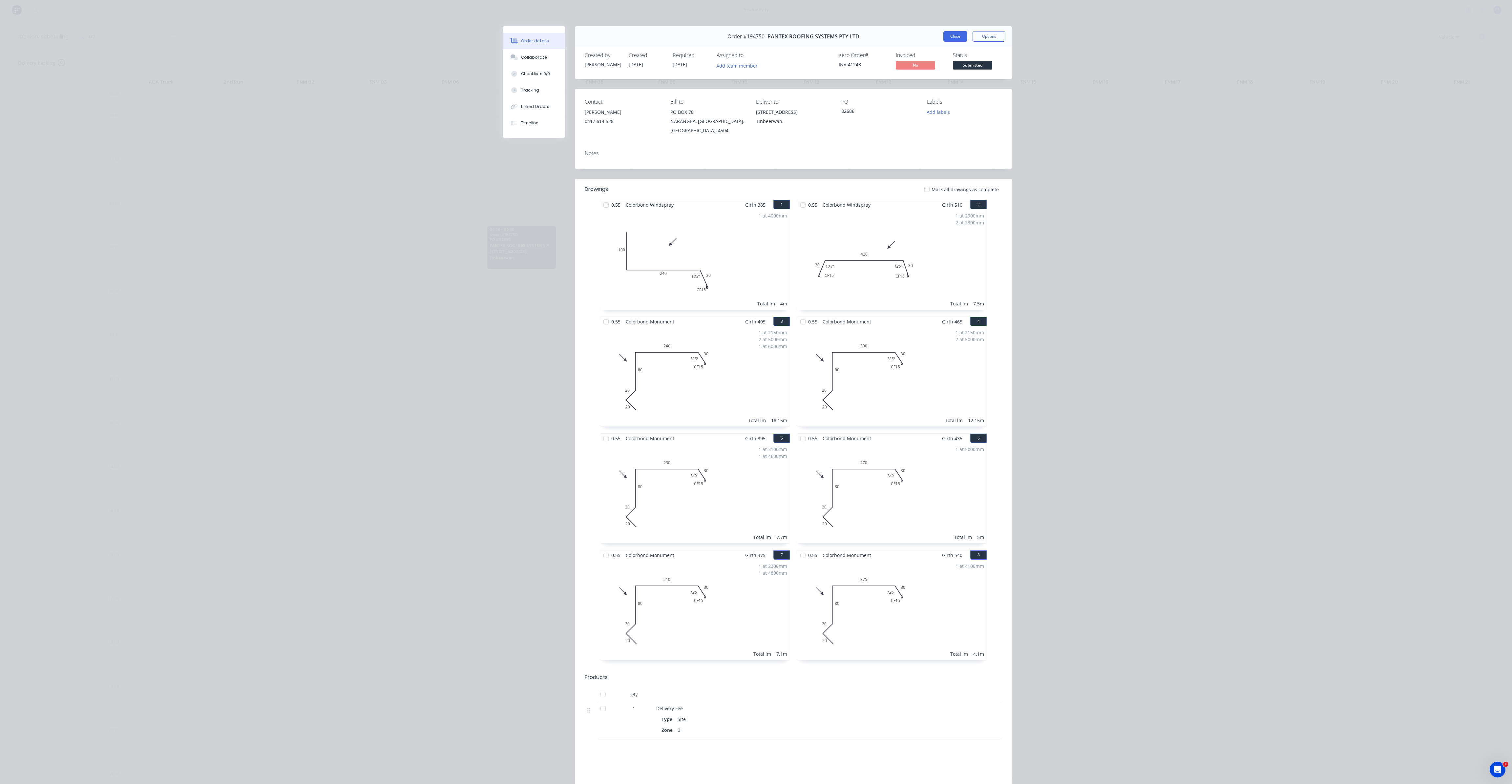
click at [951, 36] on button "Close" at bounding box center [955, 36] width 24 height 11
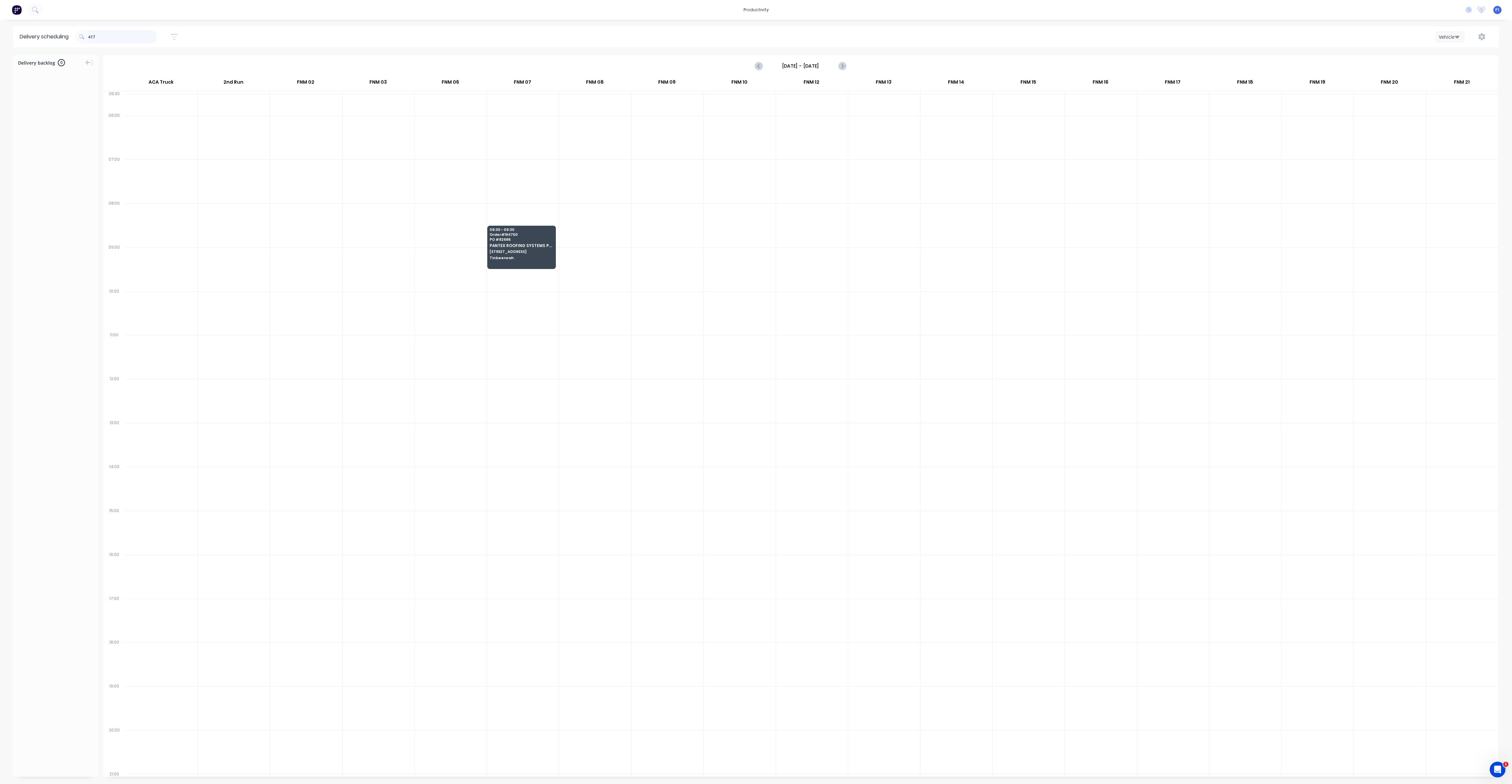
click at [91, 37] on input "417" at bounding box center [122, 36] width 69 height 13
type input "7"
click at [432, 207] on span "[STREET_ADDRESS][PERSON_NAME]" at bounding box center [449, 208] width 63 height 4
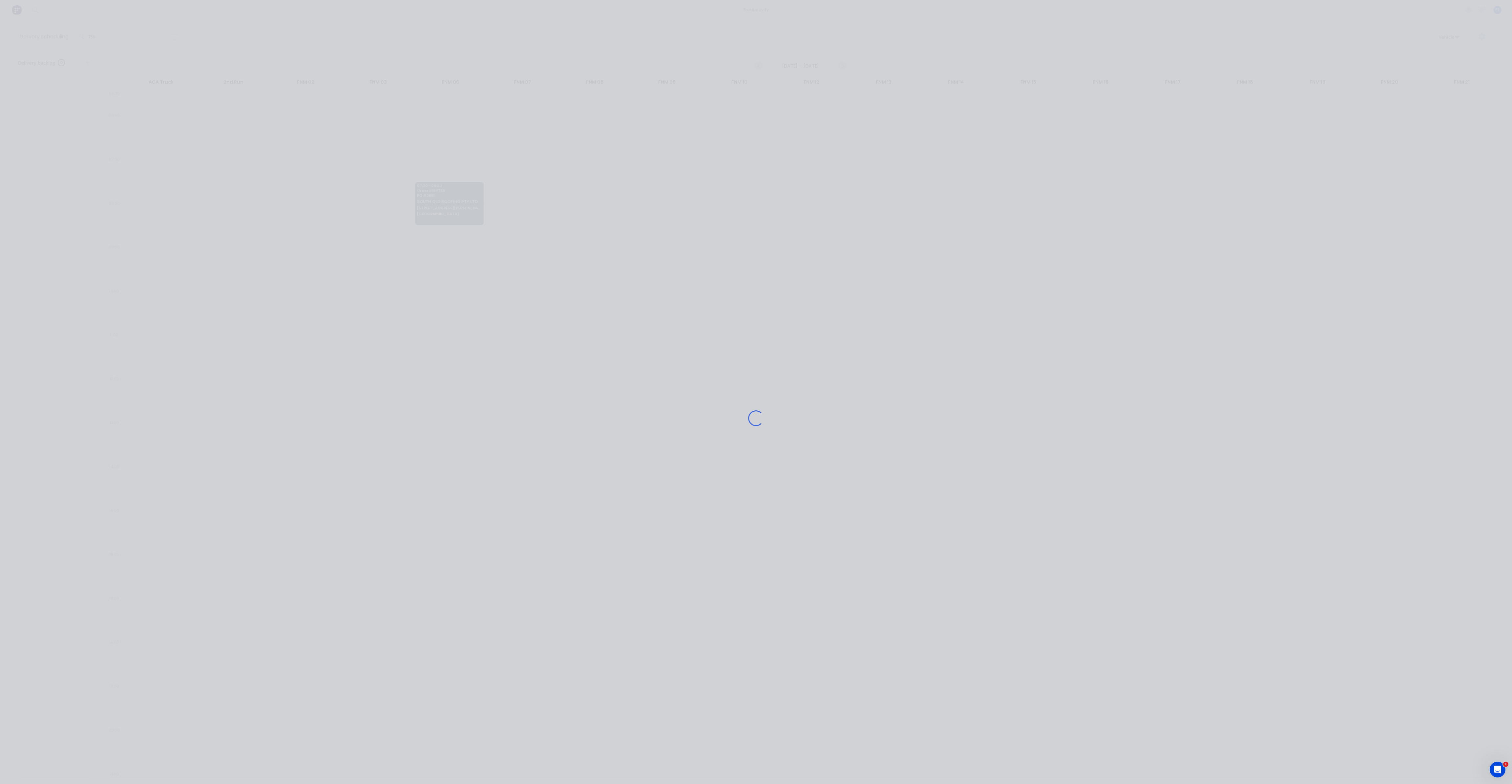
scroll to position [21, 0]
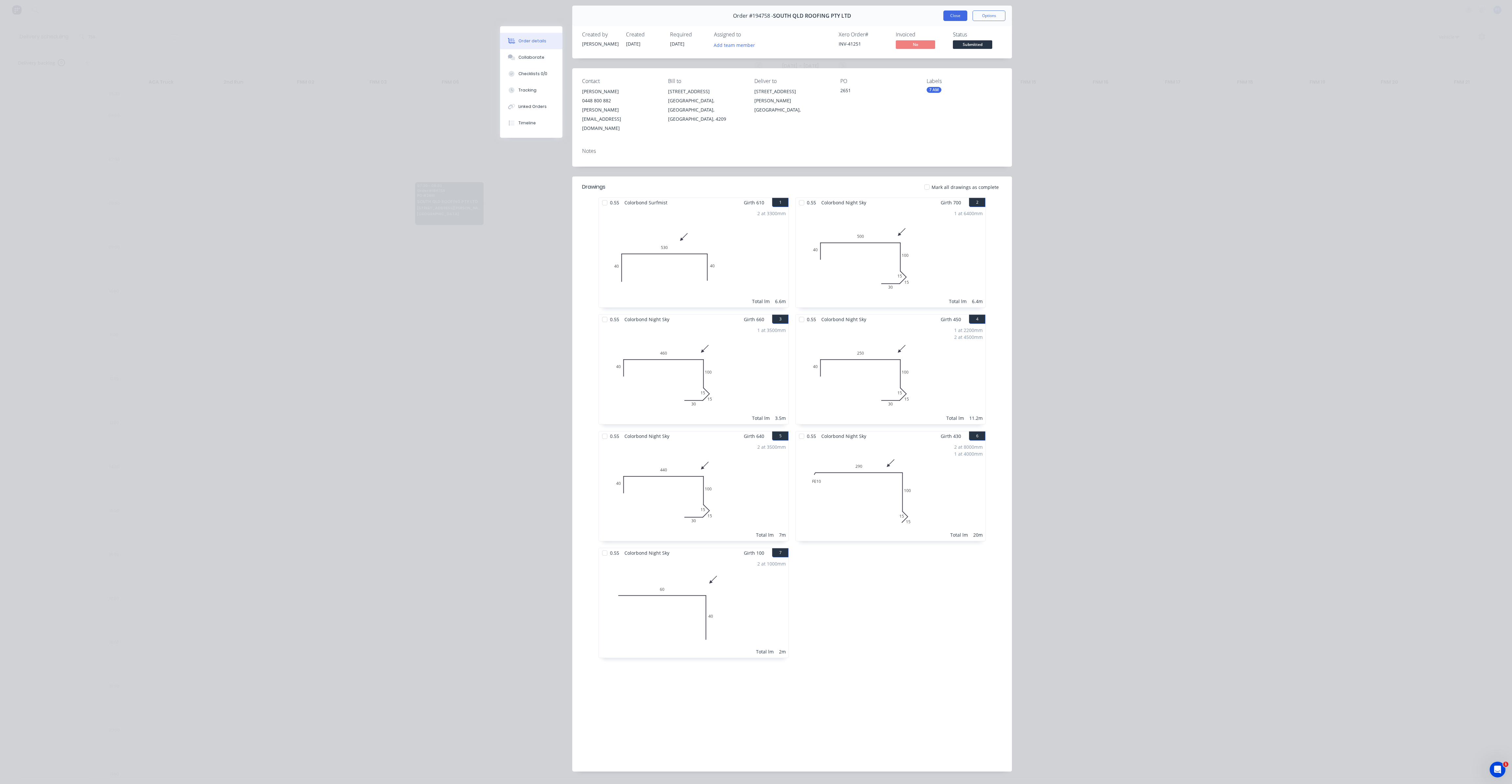
click at [944, 17] on button "Close" at bounding box center [955, 16] width 24 height 11
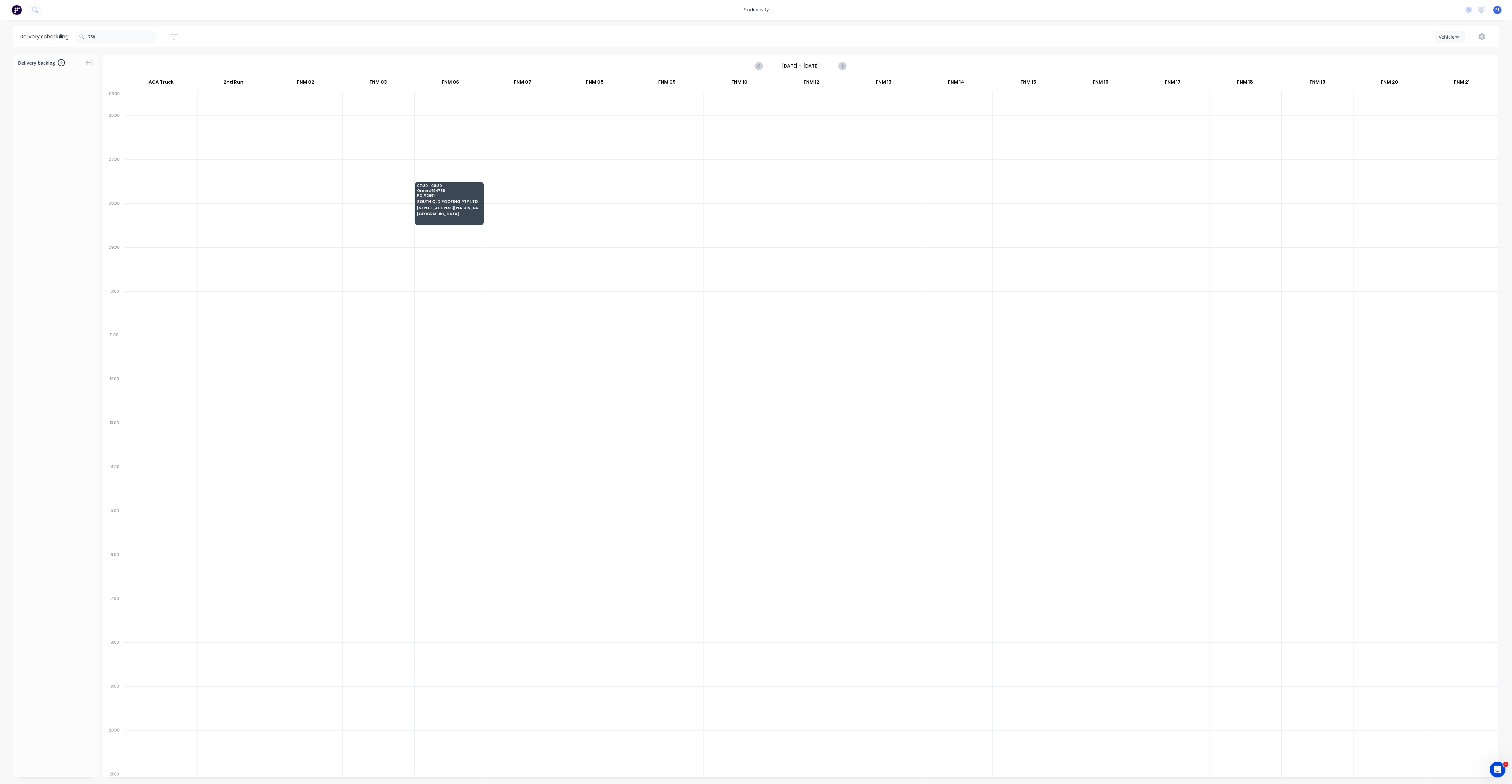
click at [1459, 41] on button "Vehicle" at bounding box center [1450, 37] width 29 height 12
click at [125, 35] on input "758" at bounding box center [122, 36] width 69 height 13
type input "7"
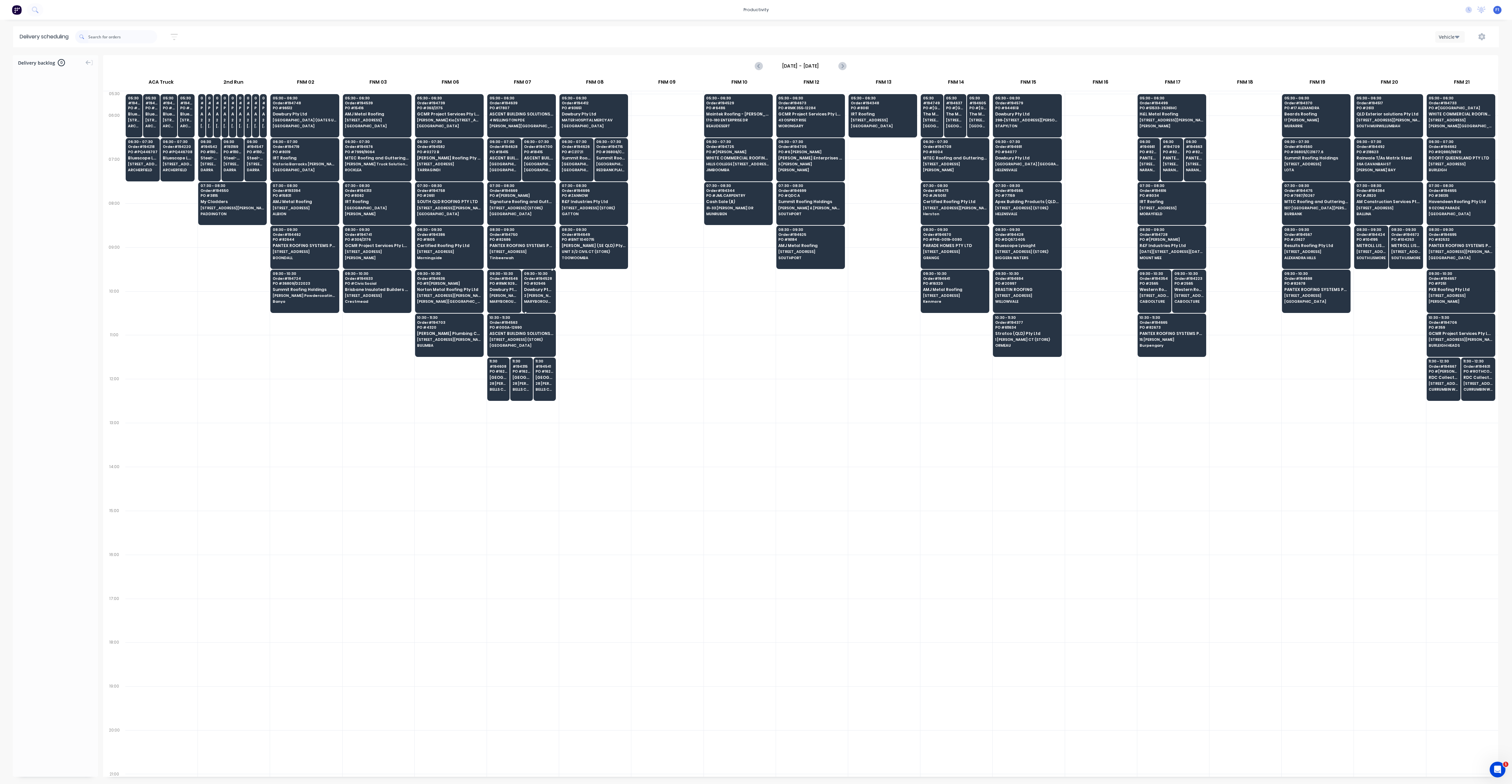
click at [538, 293] on span "2 [PERSON_NAME] ST" at bounding box center [539, 295] width 29 height 4
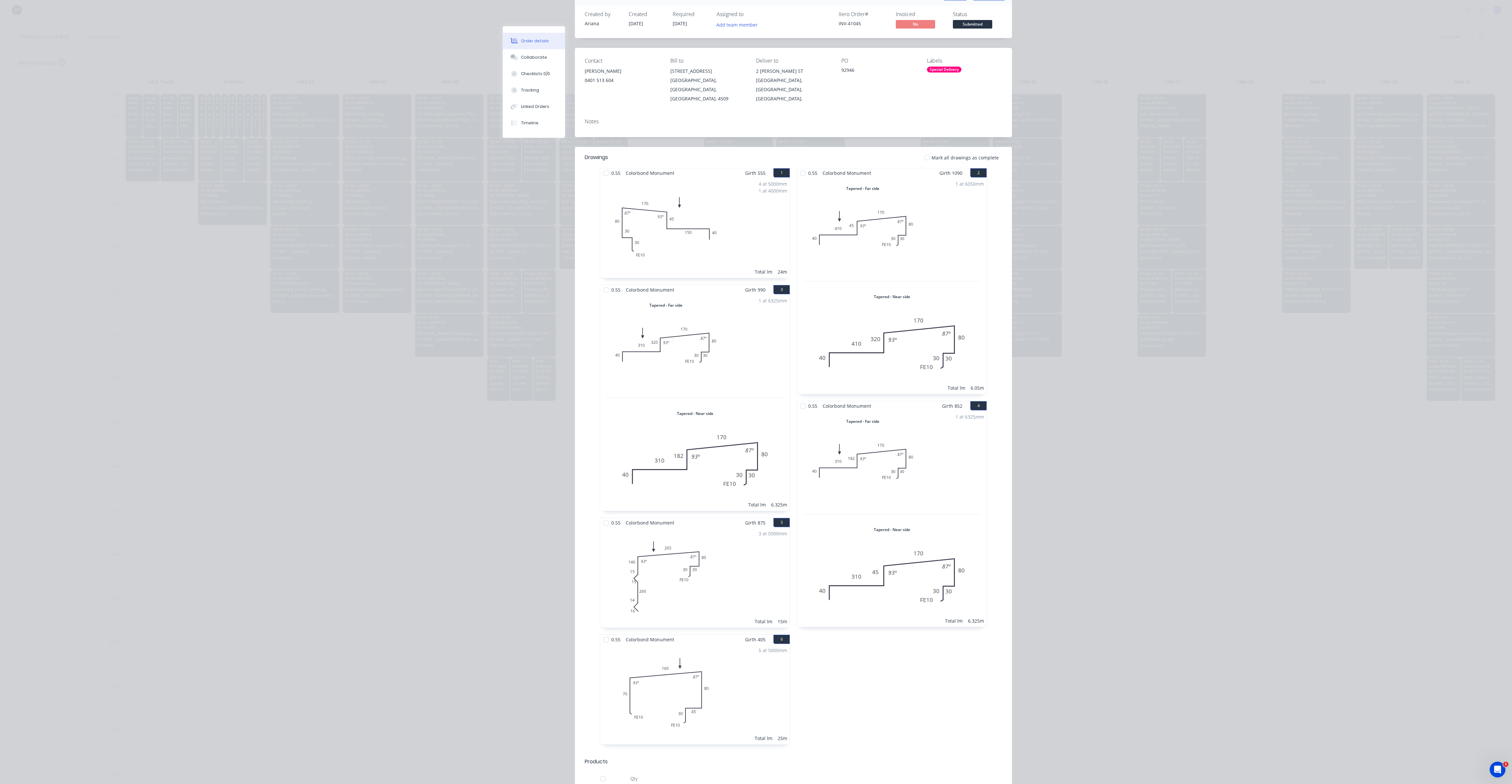
scroll to position [0, 0]
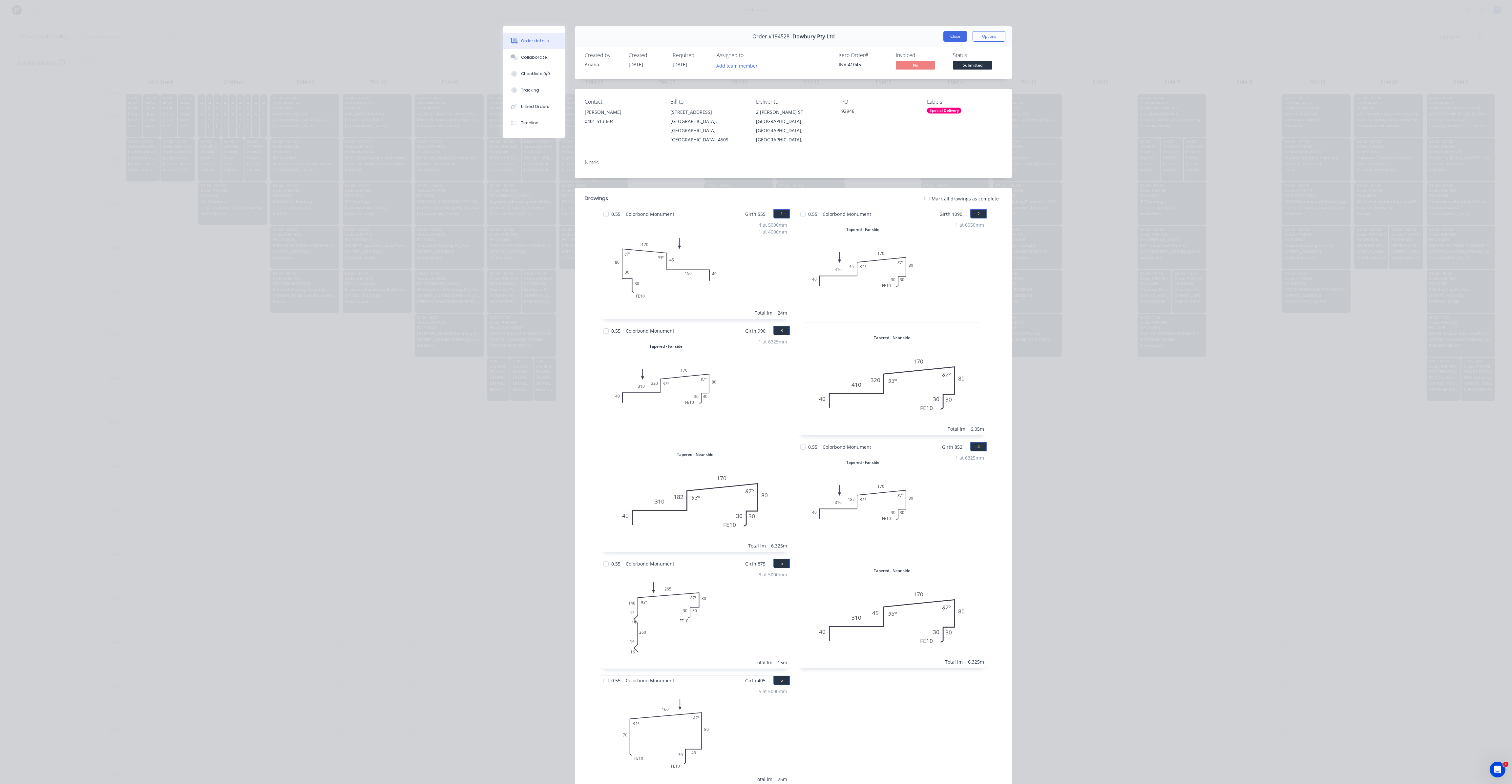
click at [949, 38] on button "Close" at bounding box center [955, 36] width 24 height 11
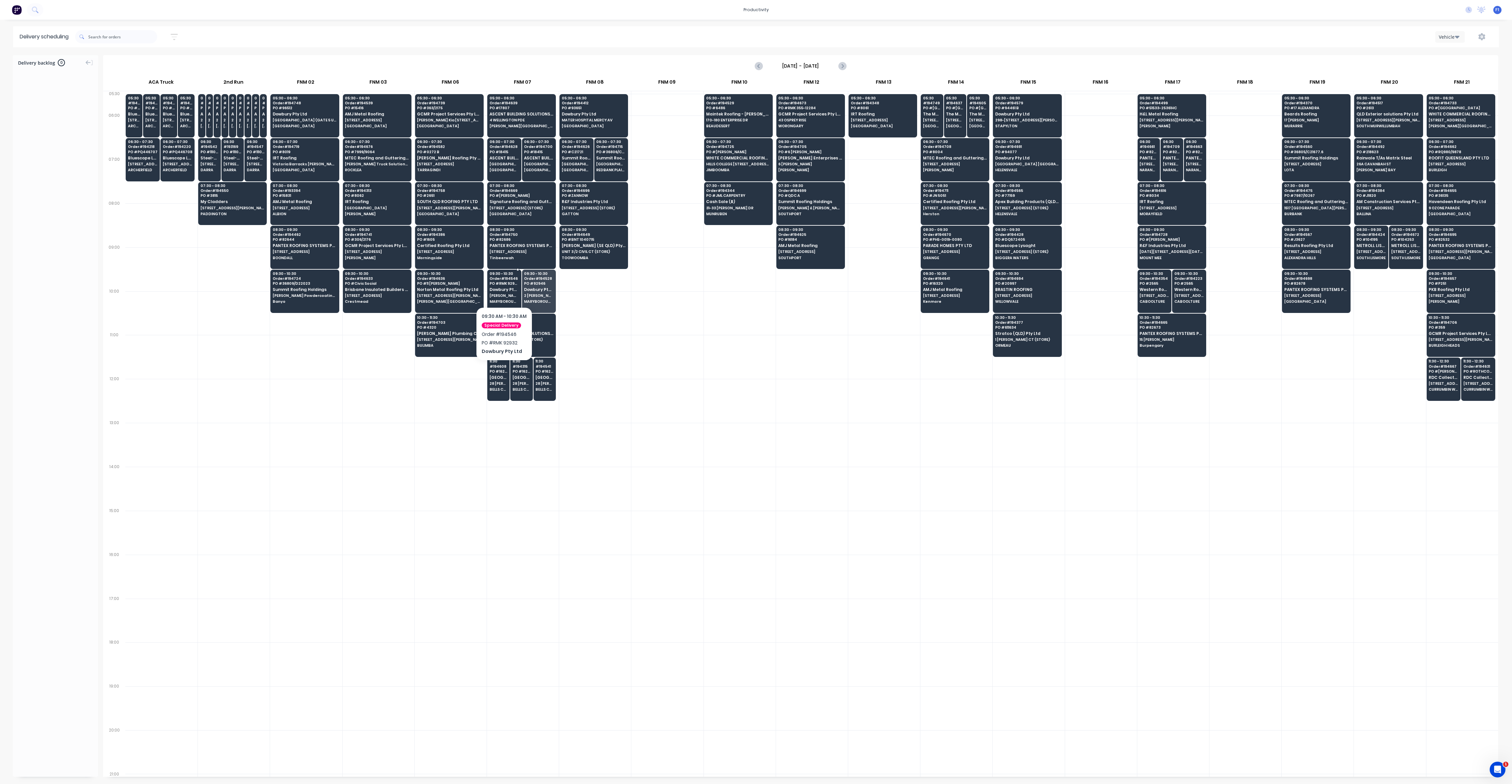
click at [507, 282] on span "PO # RMK 92932" at bounding box center [504, 283] width 29 height 4
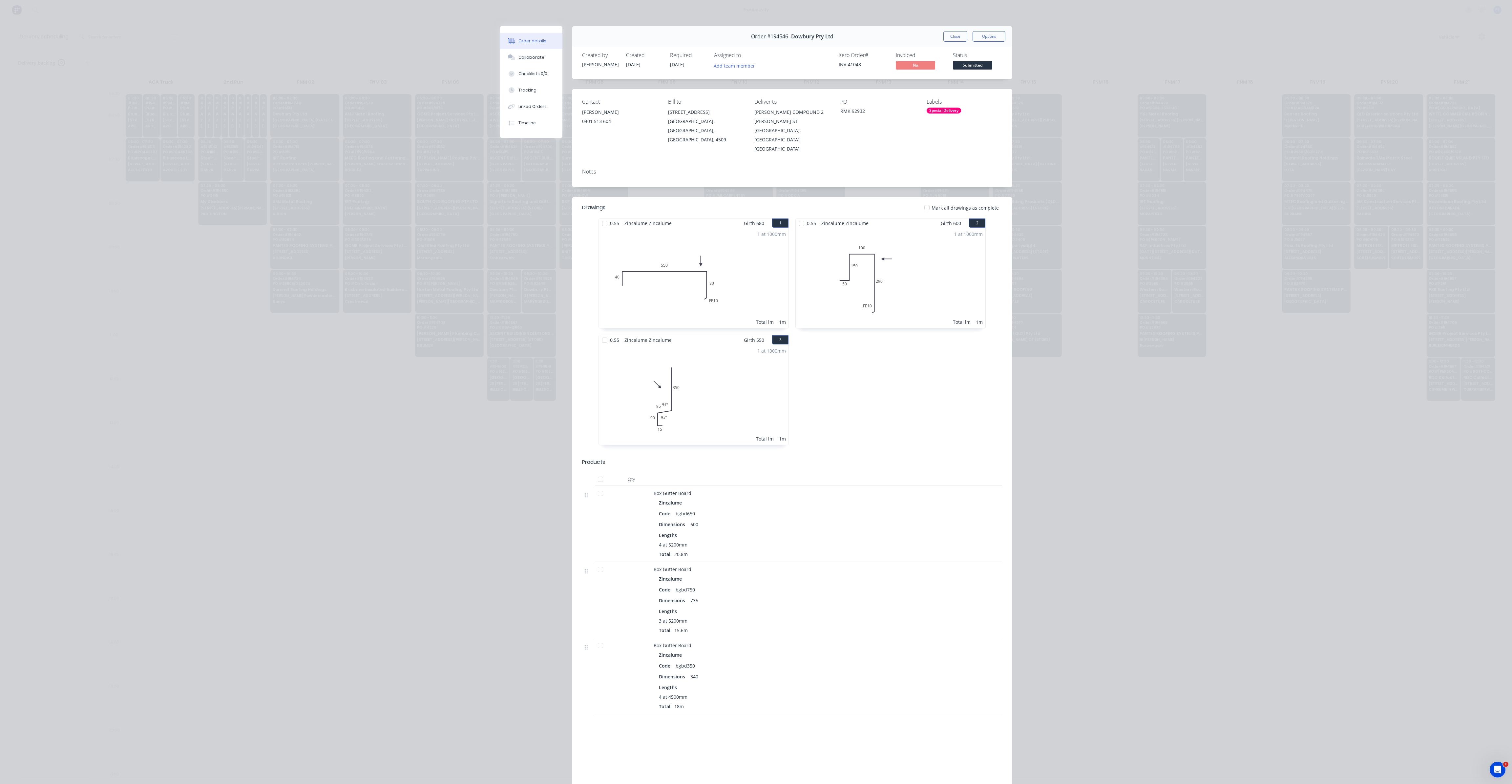
click at [936, 43] on div "Order #194546 - Dowbury Pty Ltd Close Options" at bounding box center [792, 36] width 440 height 21
click at [946, 40] on button "Close" at bounding box center [955, 36] width 24 height 11
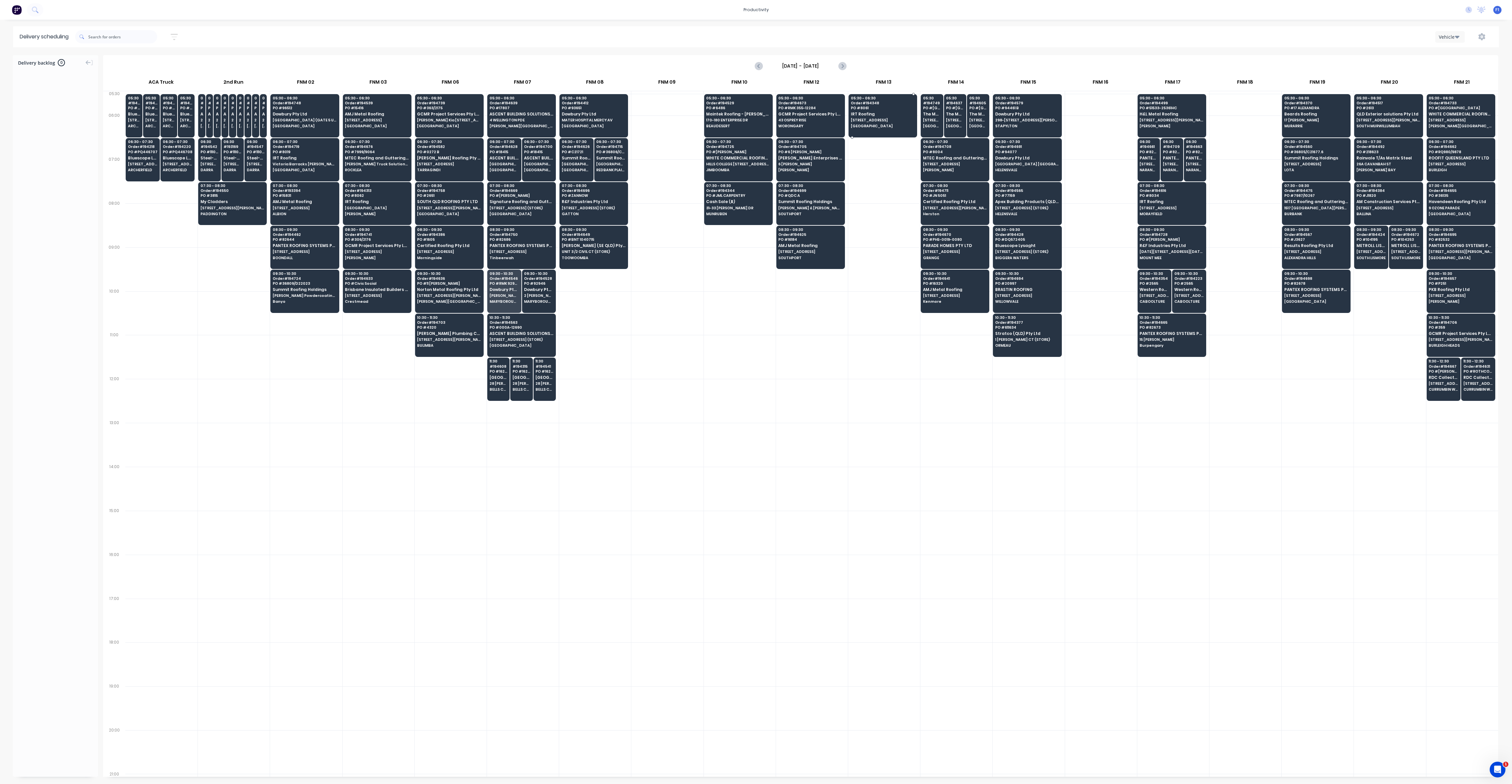
click at [872, 134] on div at bounding box center [883, 116] width 69 height 43
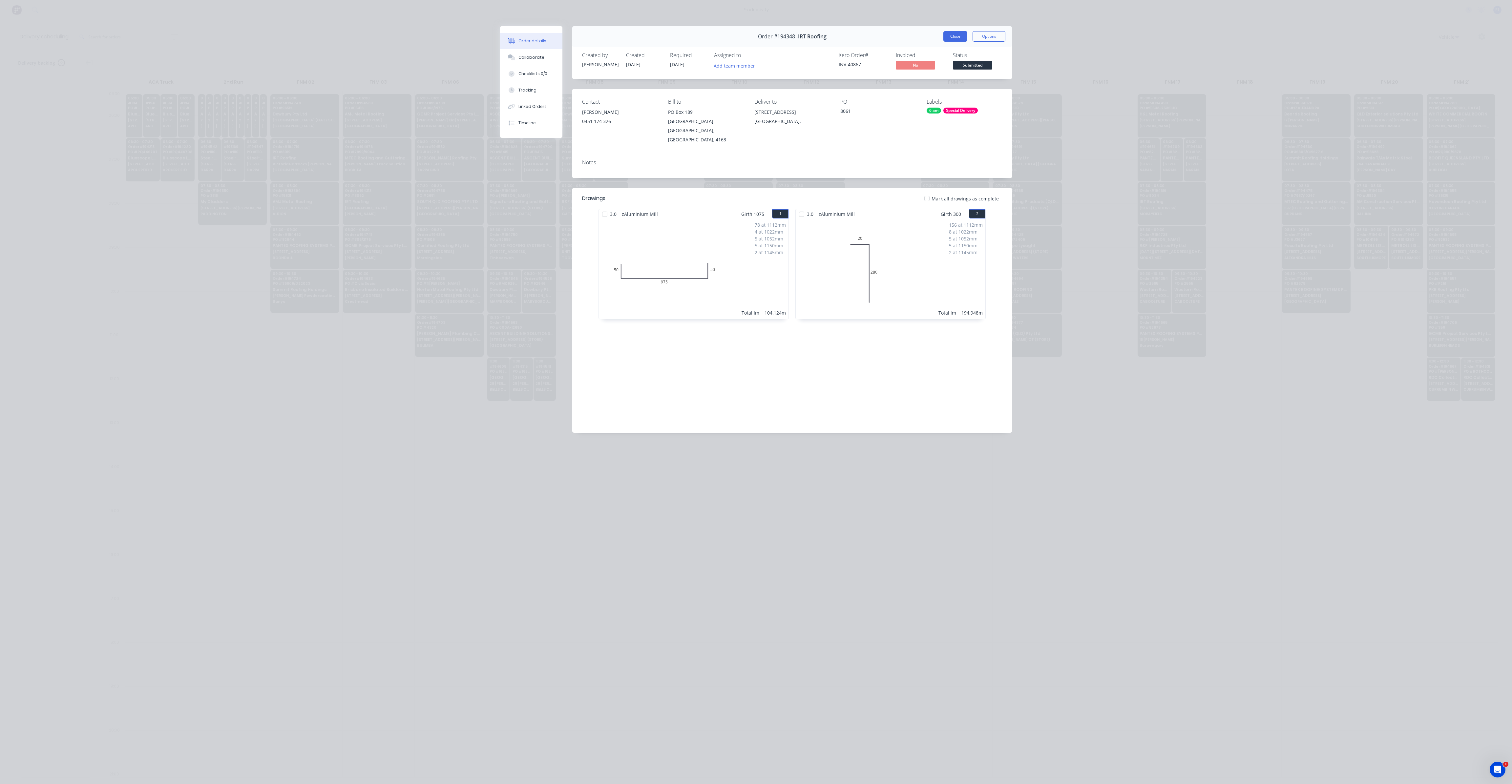
click at [964, 34] on button "Close" at bounding box center [955, 36] width 24 height 11
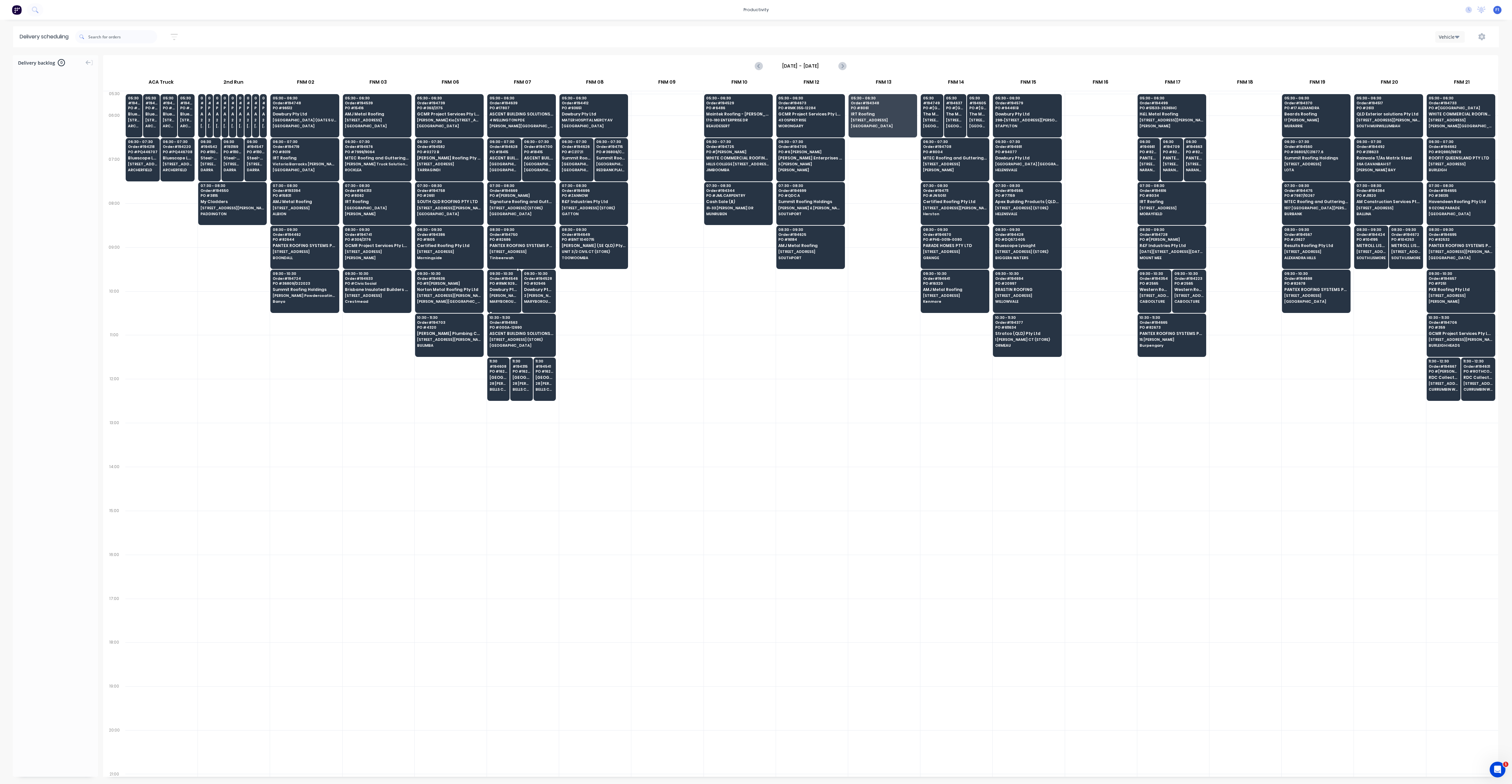
click at [505, 288] on span "Dowbury Pty Ltd" at bounding box center [504, 289] width 29 height 4
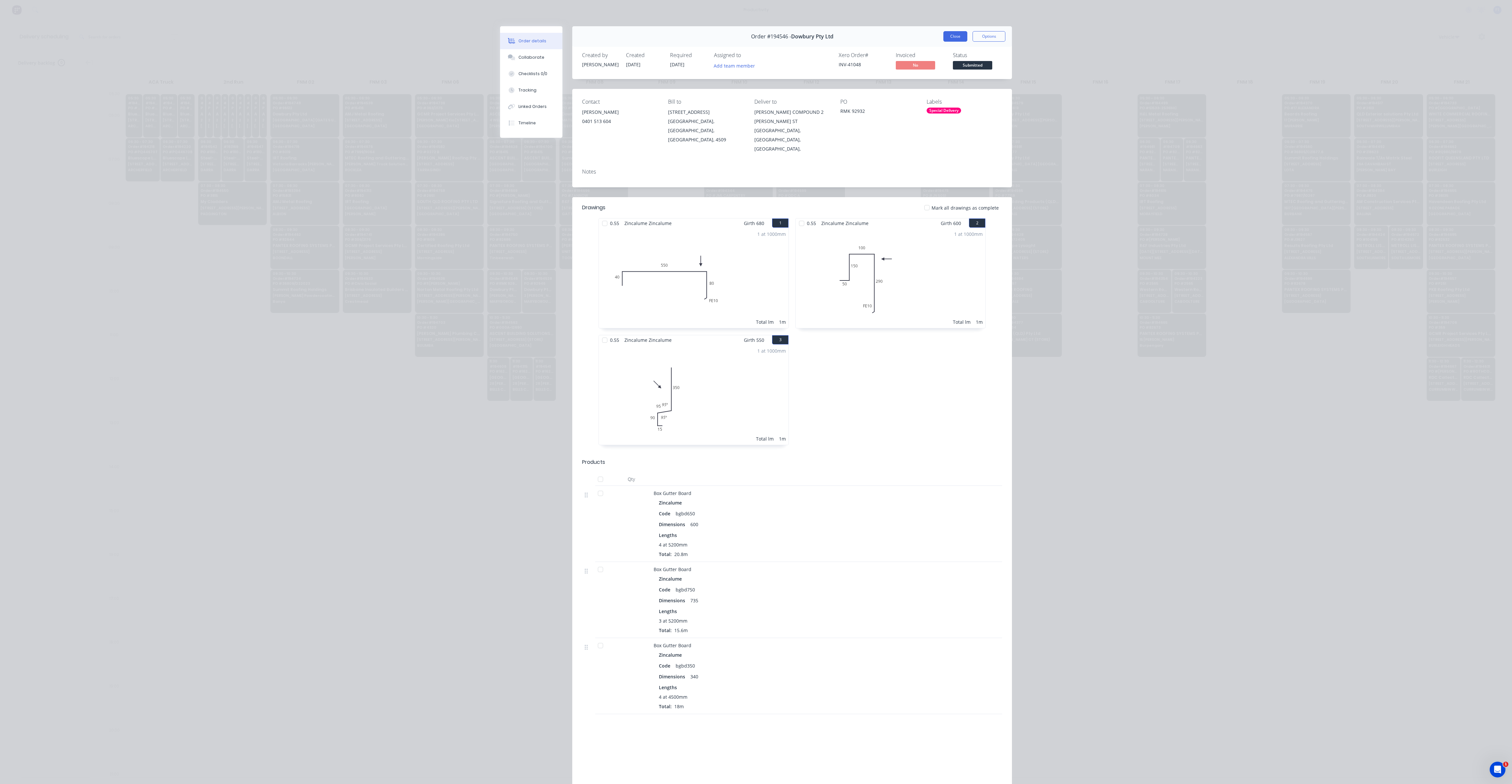
click at [954, 32] on button "Close" at bounding box center [955, 36] width 24 height 11
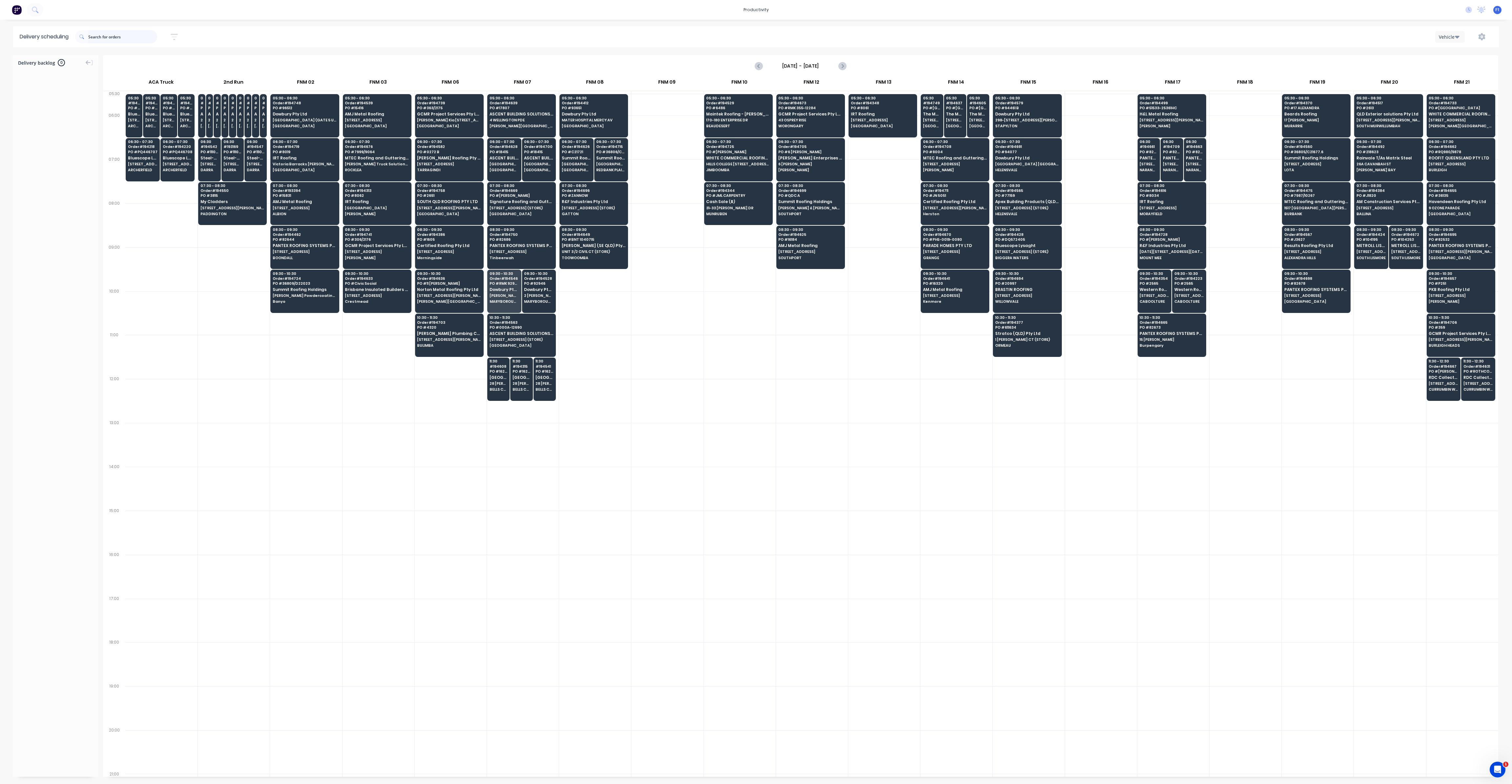
click at [102, 35] on input "text" at bounding box center [122, 36] width 69 height 13
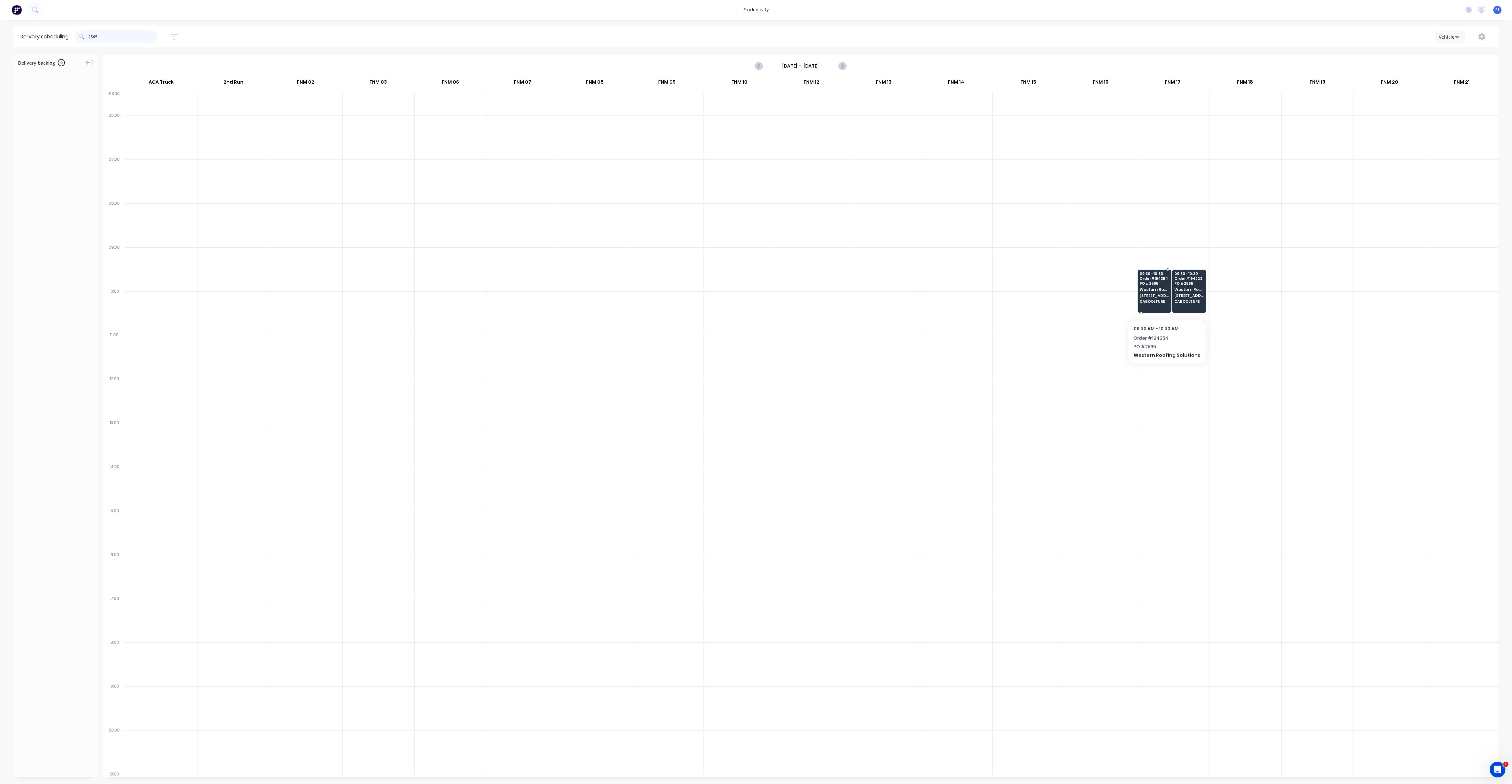
type input "2565"
click at [1164, 302] on div "09:30 - 10:30 Order # 194354 PO # 2565 Western Roofing Solutions [STREET_ADDRES…" at bounding box center [1155, 288] width 33 height 37
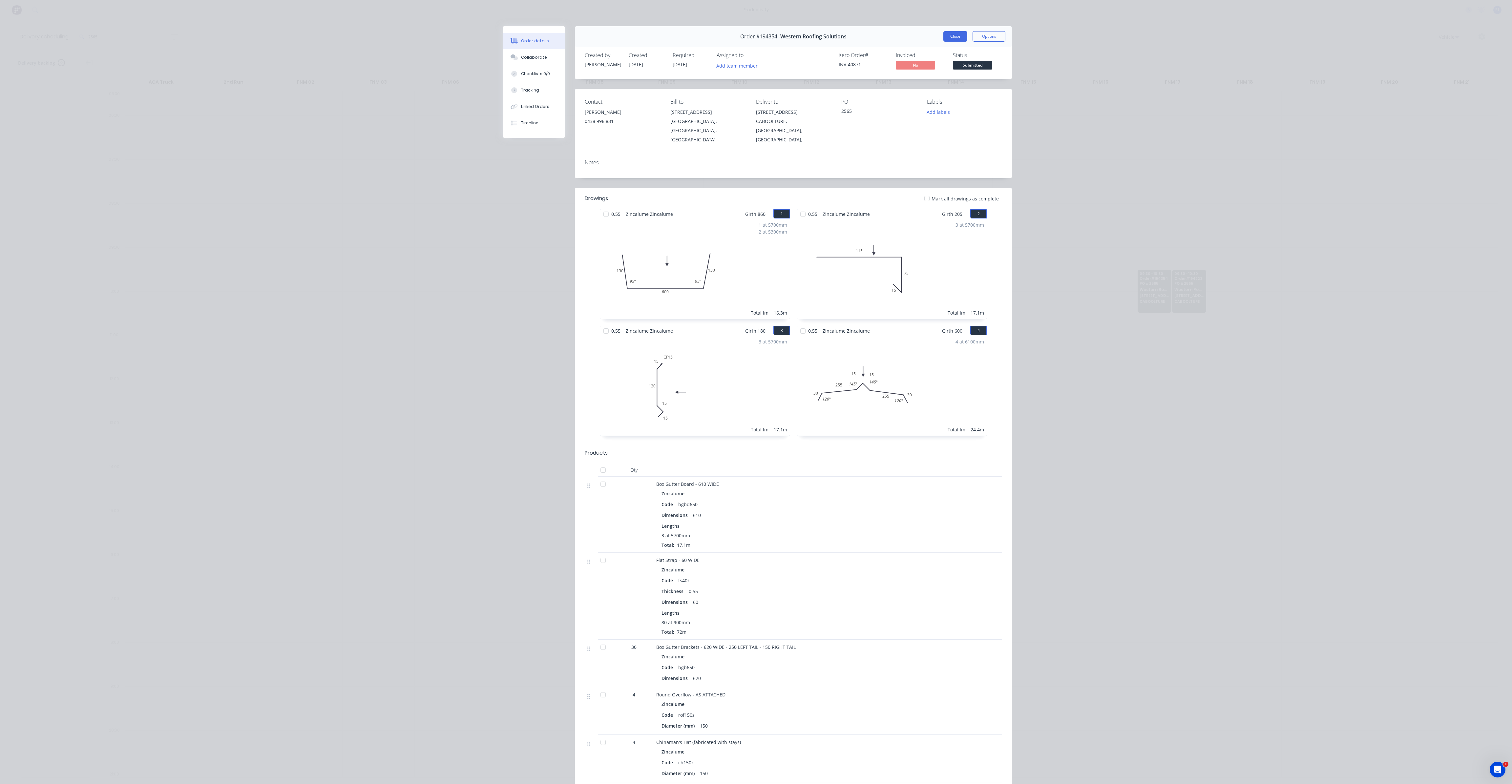
click at [949, 41] on button "Close" at bounding box center [955, 36] width 24 height 11
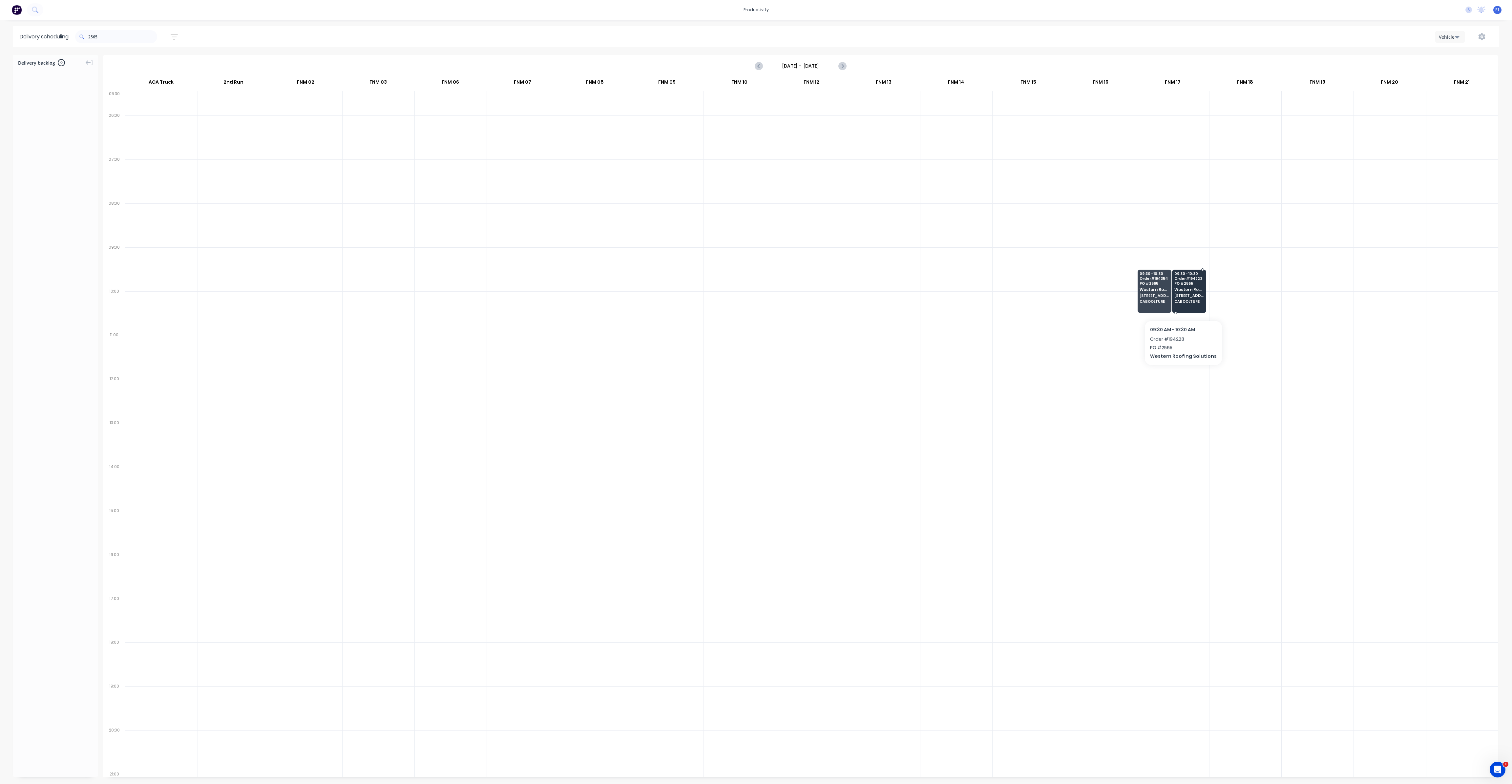
click at [1180, 303] on div "09:30 - 10:30 Order # 194223 PO # 2565 Western Roofing Solutions [STREET_ADDRES…" at bounding box center [1189, 288] width 33 height 37
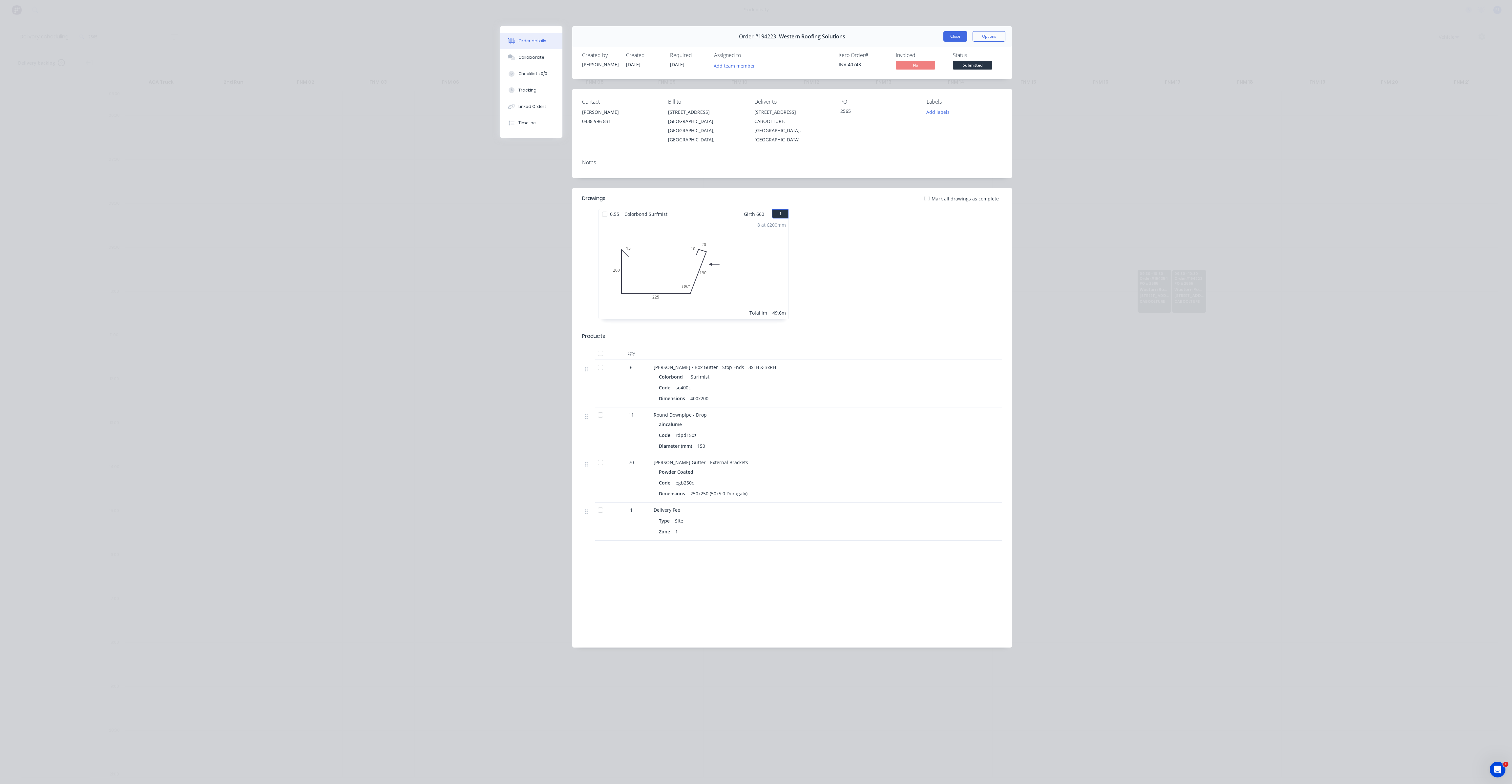
click at [962, 36] on button "Close" at bounding box center [955, 36] width 24 height 11
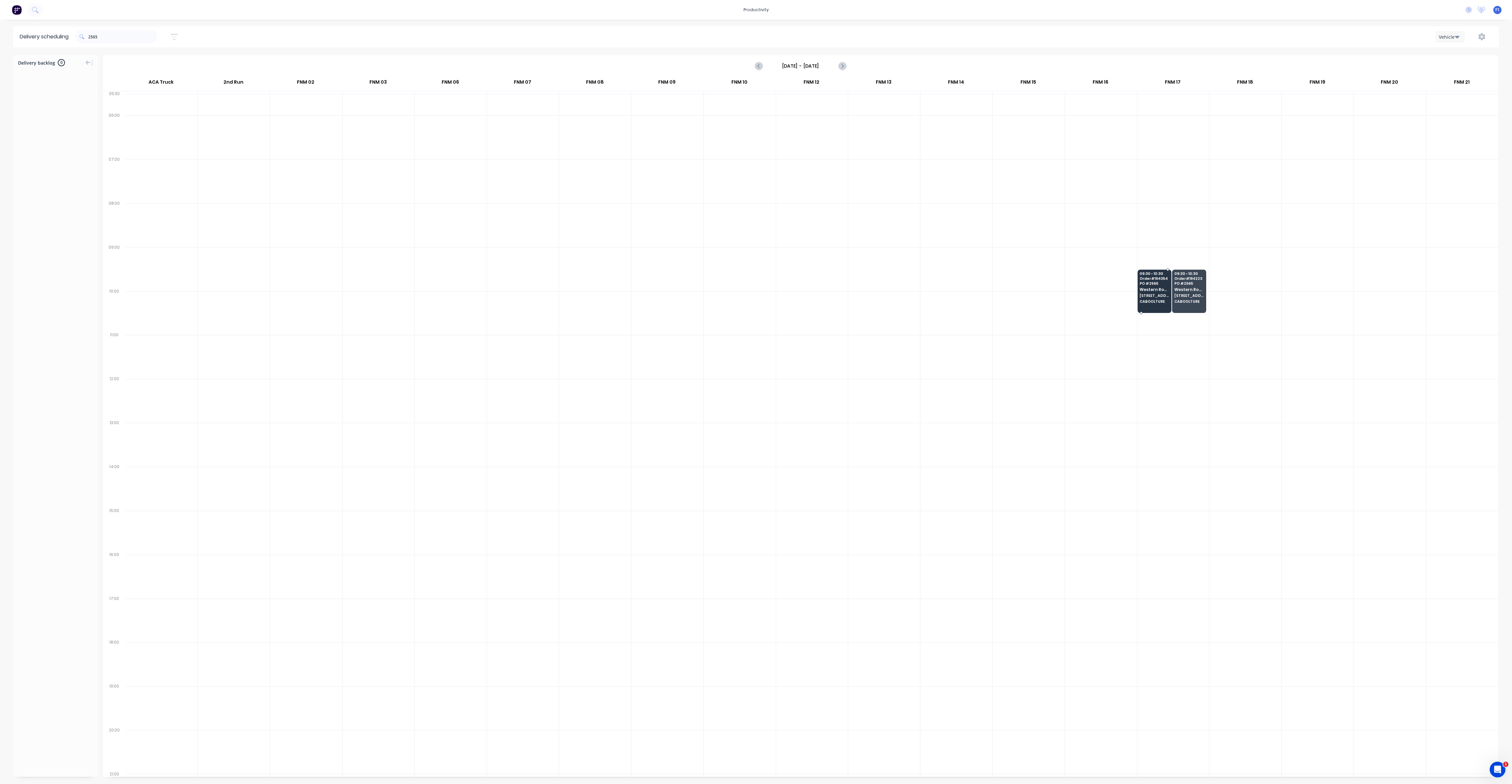
click at [1153, 302] on span "CABOOLTURE" at bounding box center [1155, 301] width 29 height 4
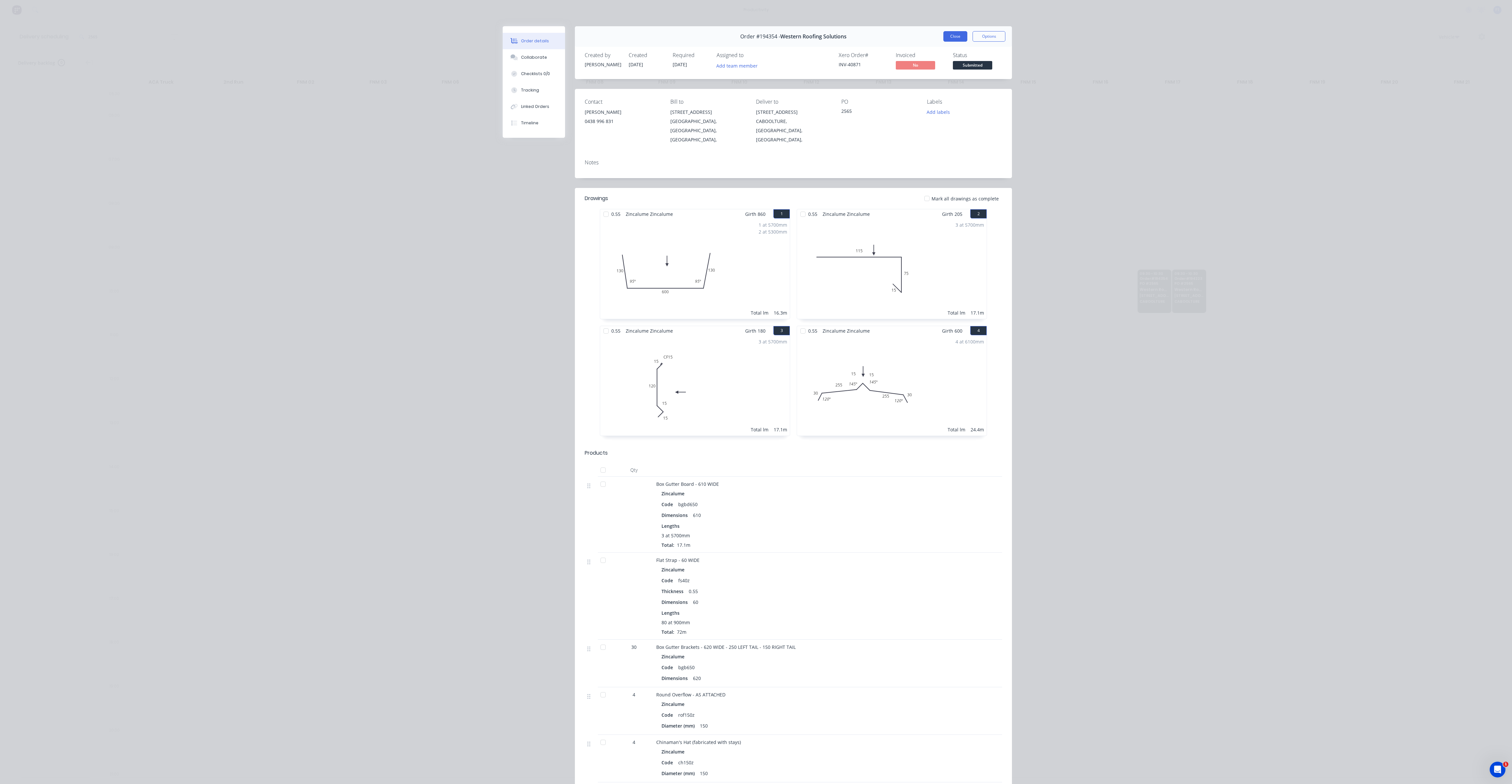
click at [944, 38] on button "Close" at bounding box center [955, 36] width 24 height 11
